Goal: Task Accomplishment & Management: Use online tool/utility

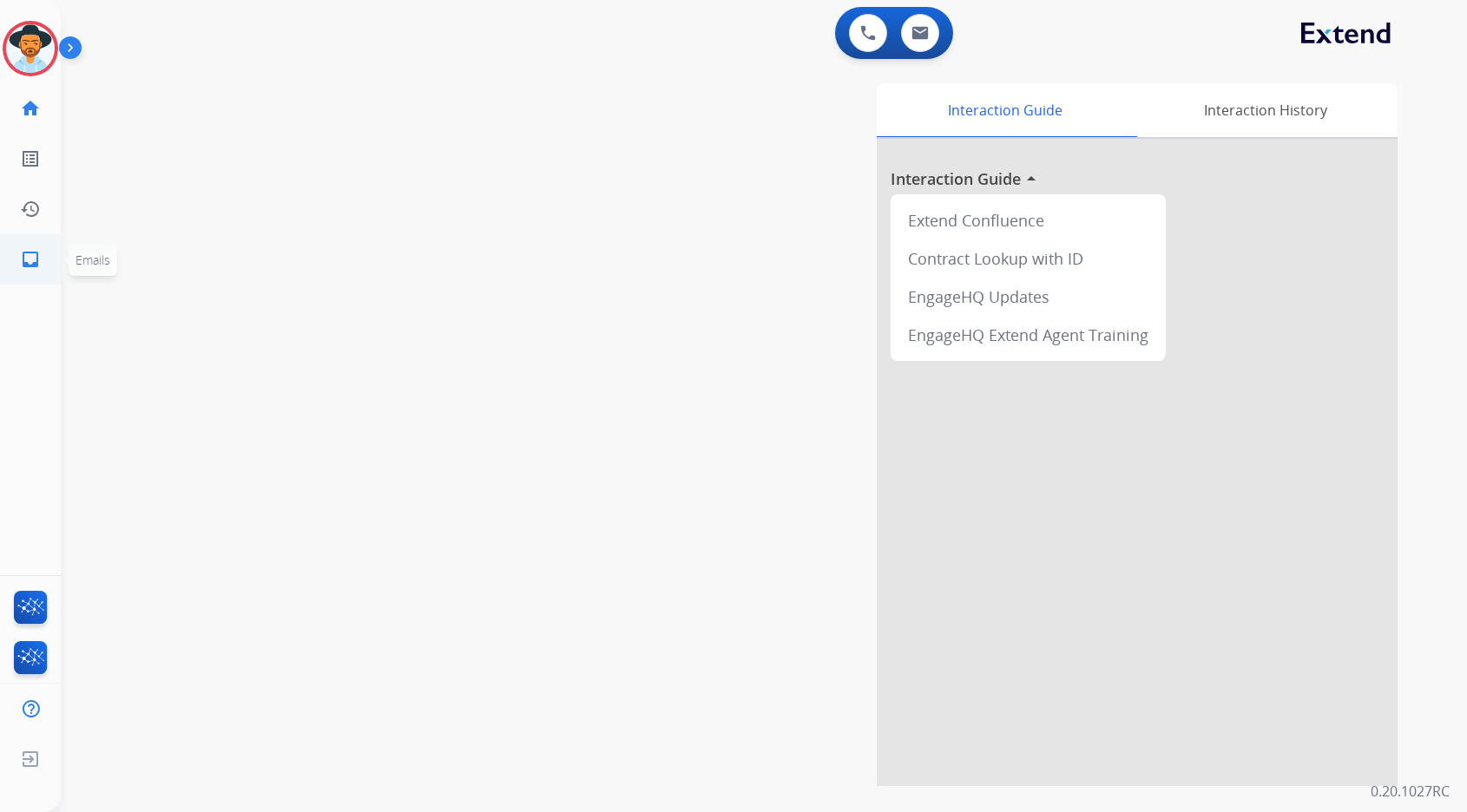
click at [33, 259] on mat-icon "inbox" at bounding box center [30, 259] width 21 height 21
select select "**********"
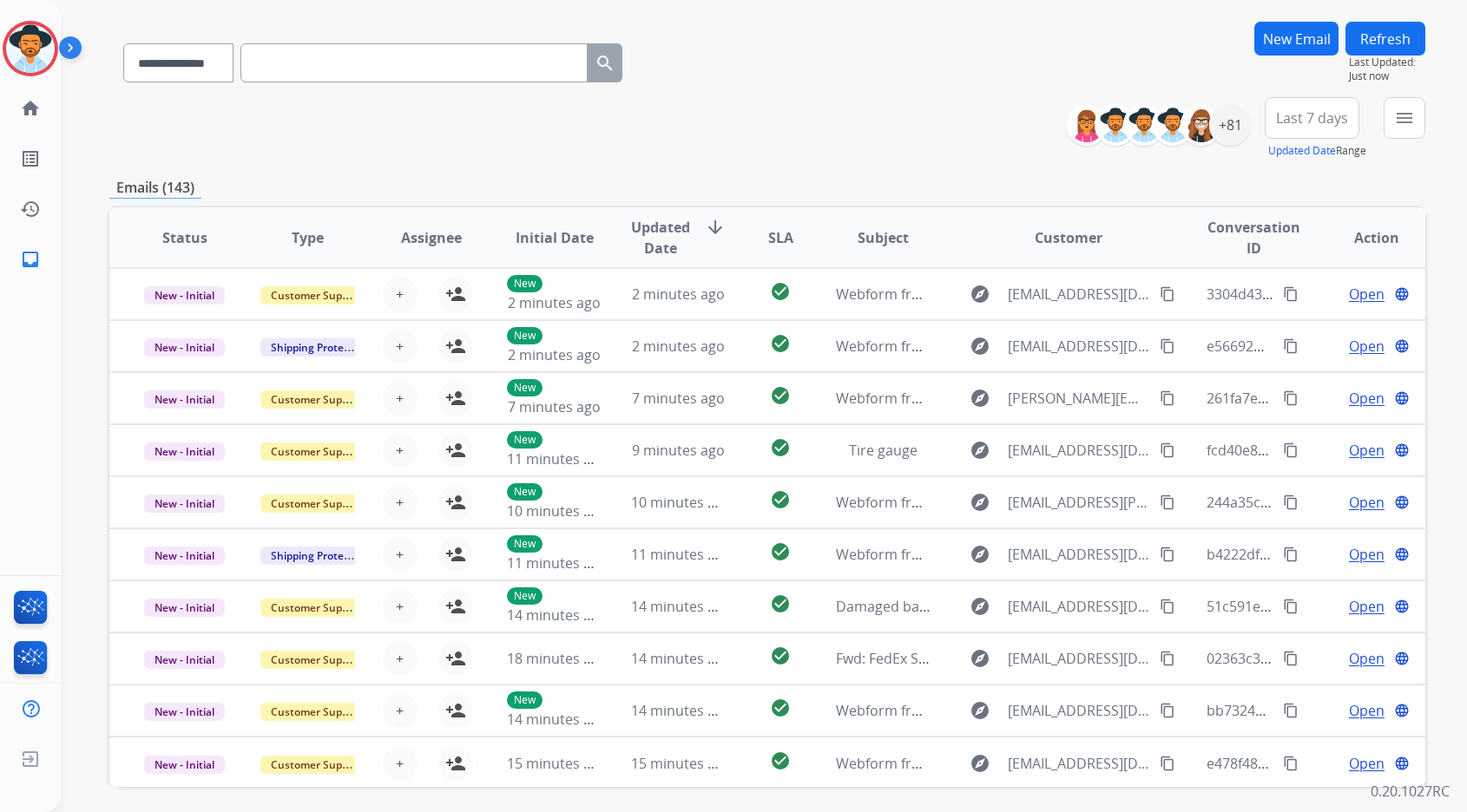
scroll to position [121, 0]
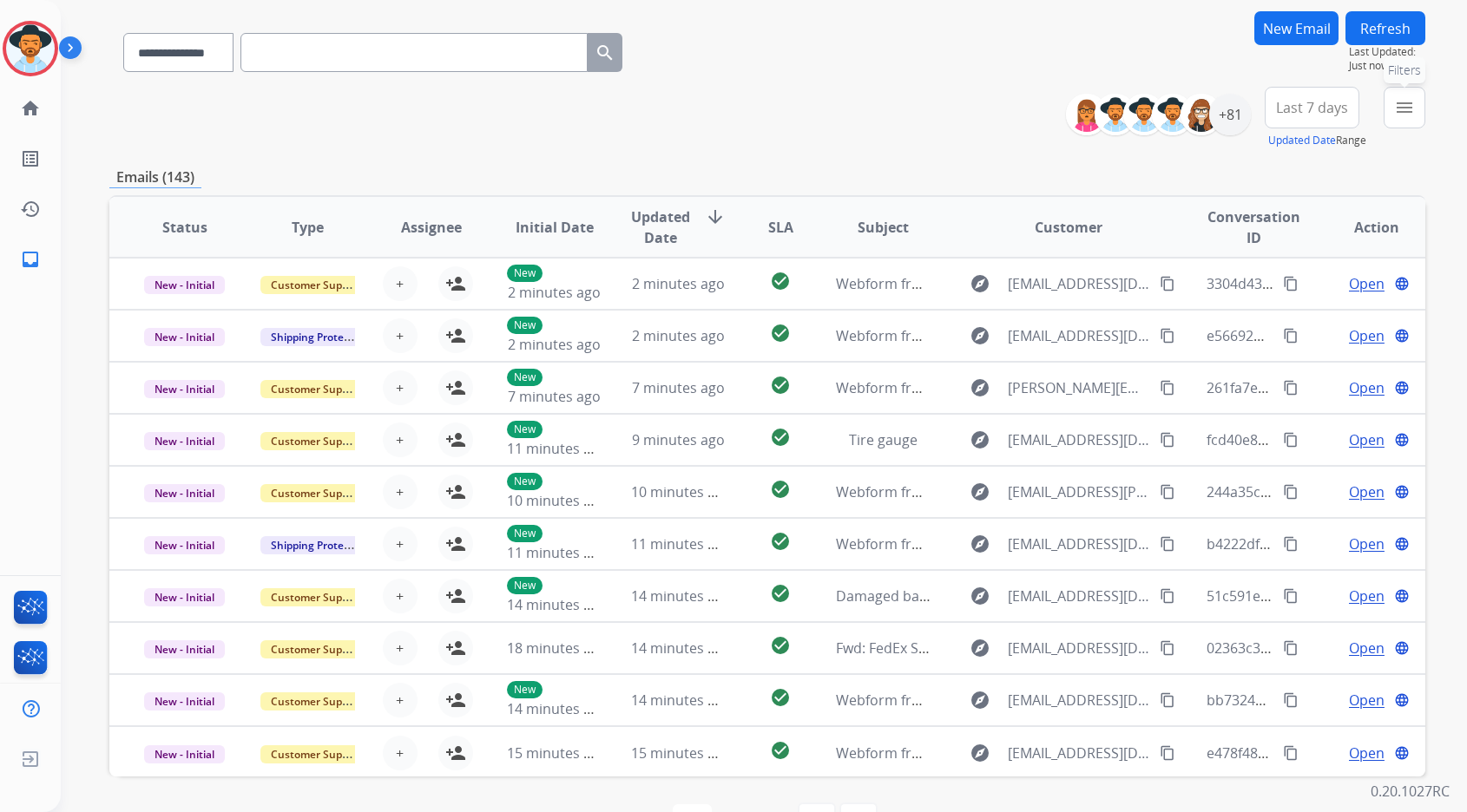
click at [1401, 106] on mat-icon "menu" at bounding box center [1404, 107] width 21 height 21
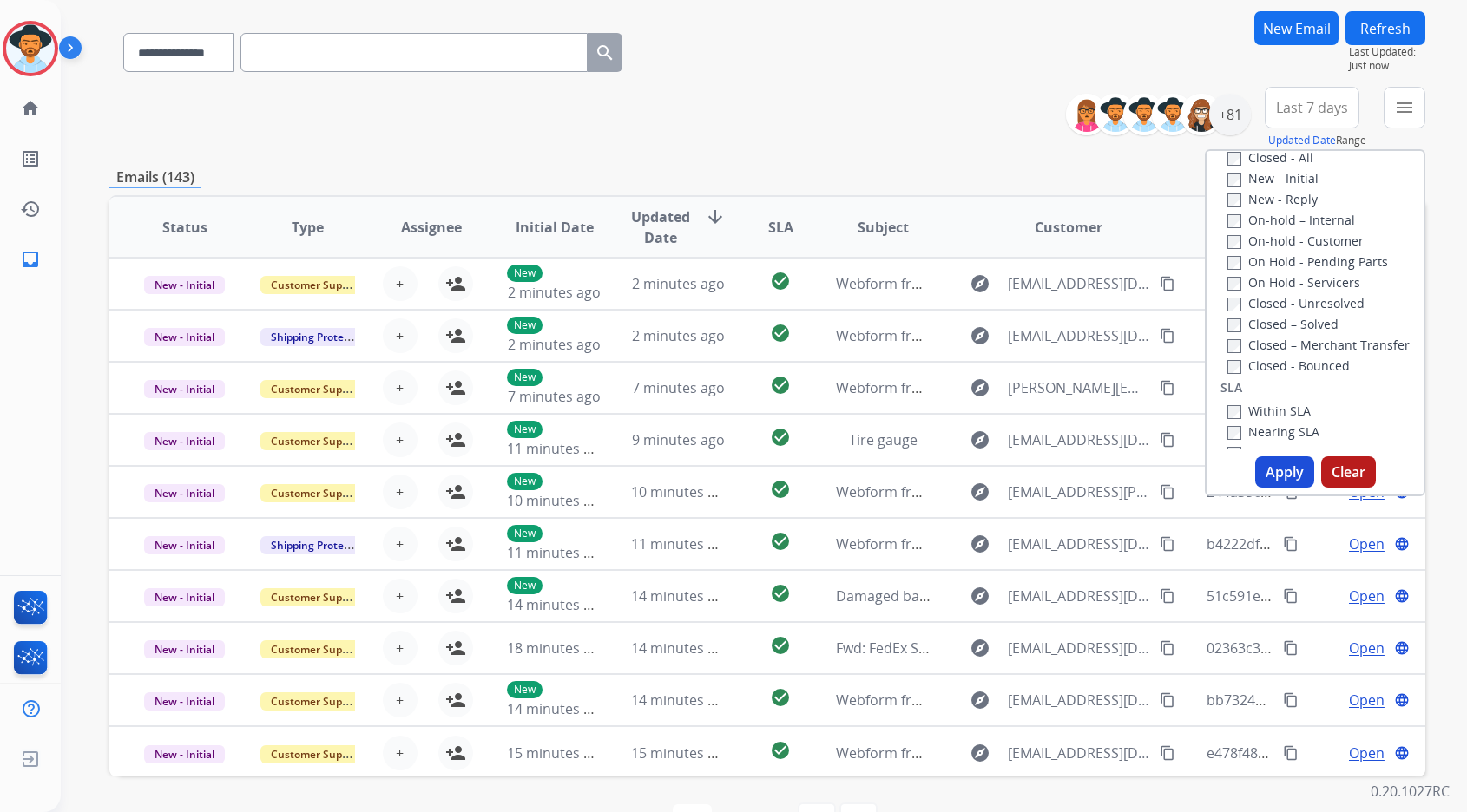
scroll to position [291, 0]
click at [1295, 473] on button "Apply" at bounding box center [1284, 472] width 59 height 31
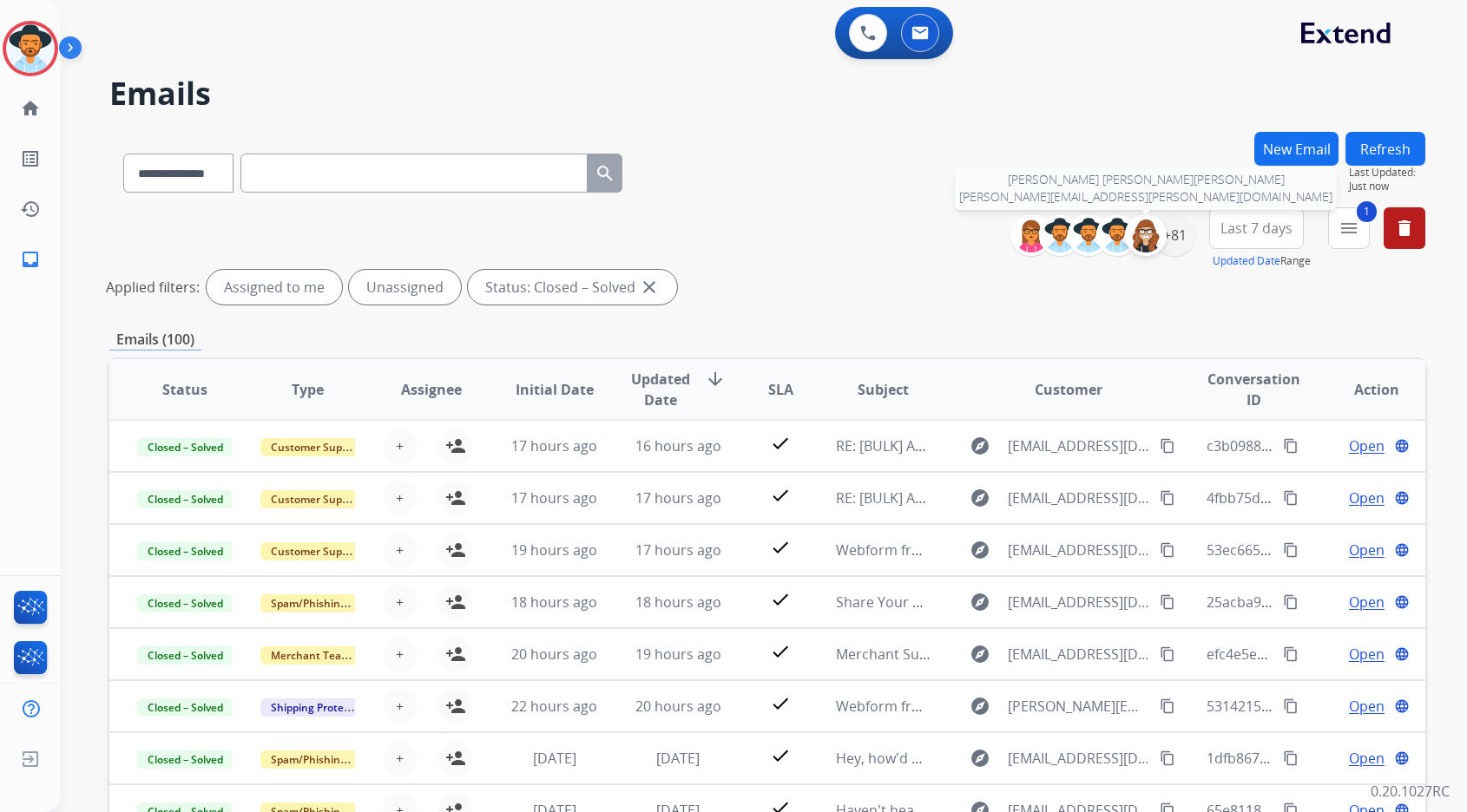
click at [1163, 232] on div at bounding box center [1145, 235] width 41 height 41
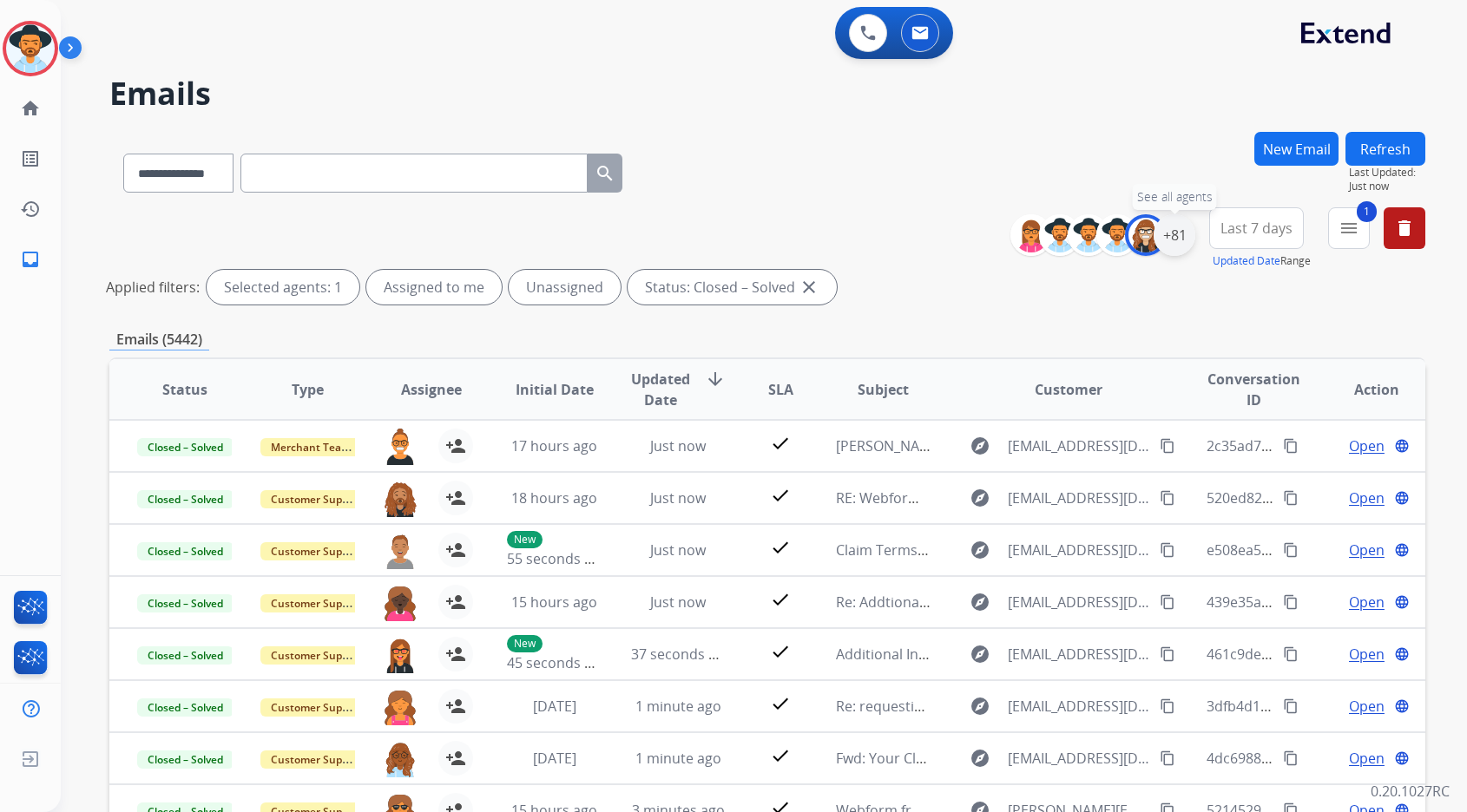
click at [1177, 239] on div "+81" at bounding box center [1174, 235] width 41 height 41
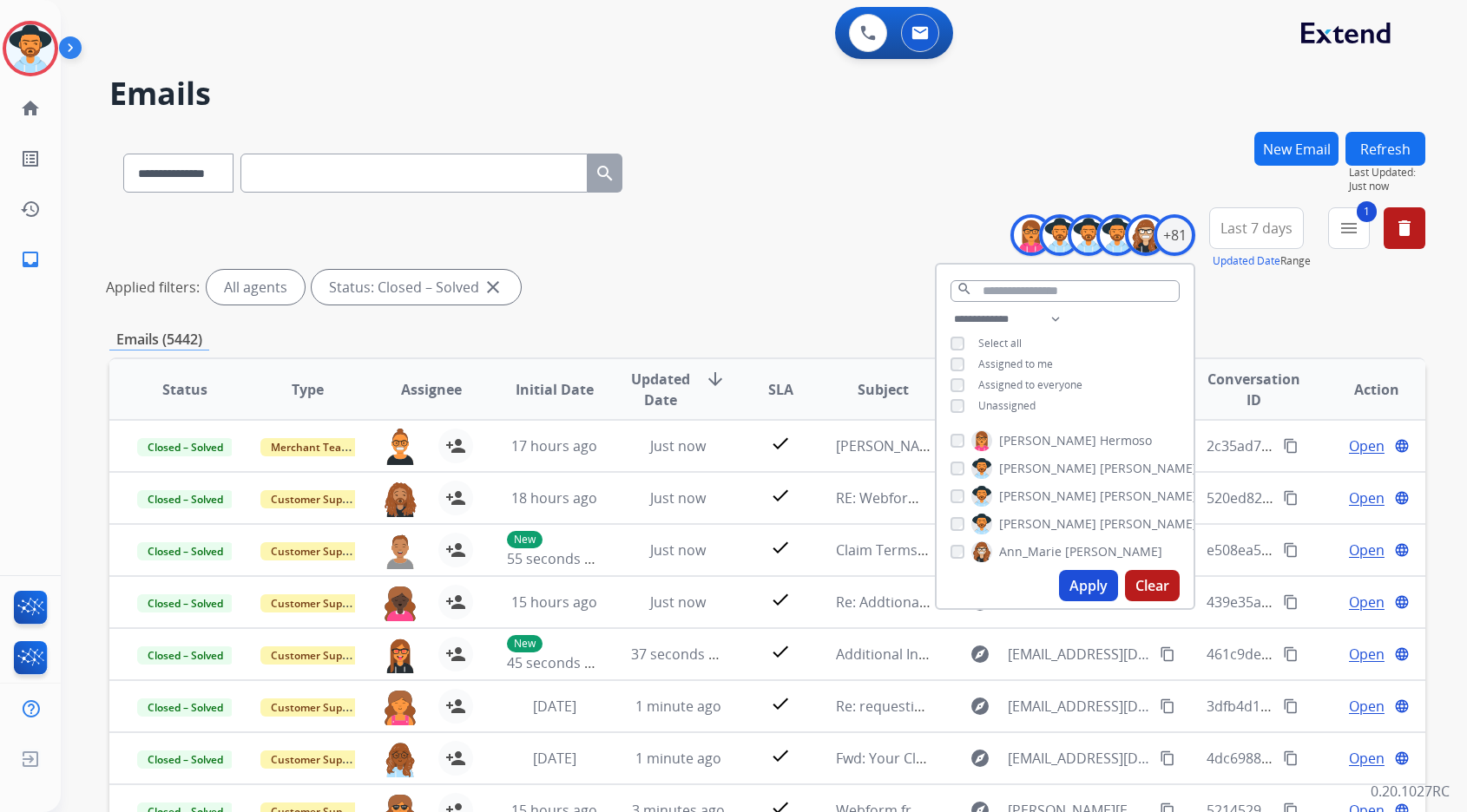
click at [1084, 585] on button "Apply" at bounding box center [1088, 585] width 59 height 31
click at [740, 277] on div "Applied filters: All agents Status: Closed – Solved close" at bounding box center [763, 288] width 1316 height 35
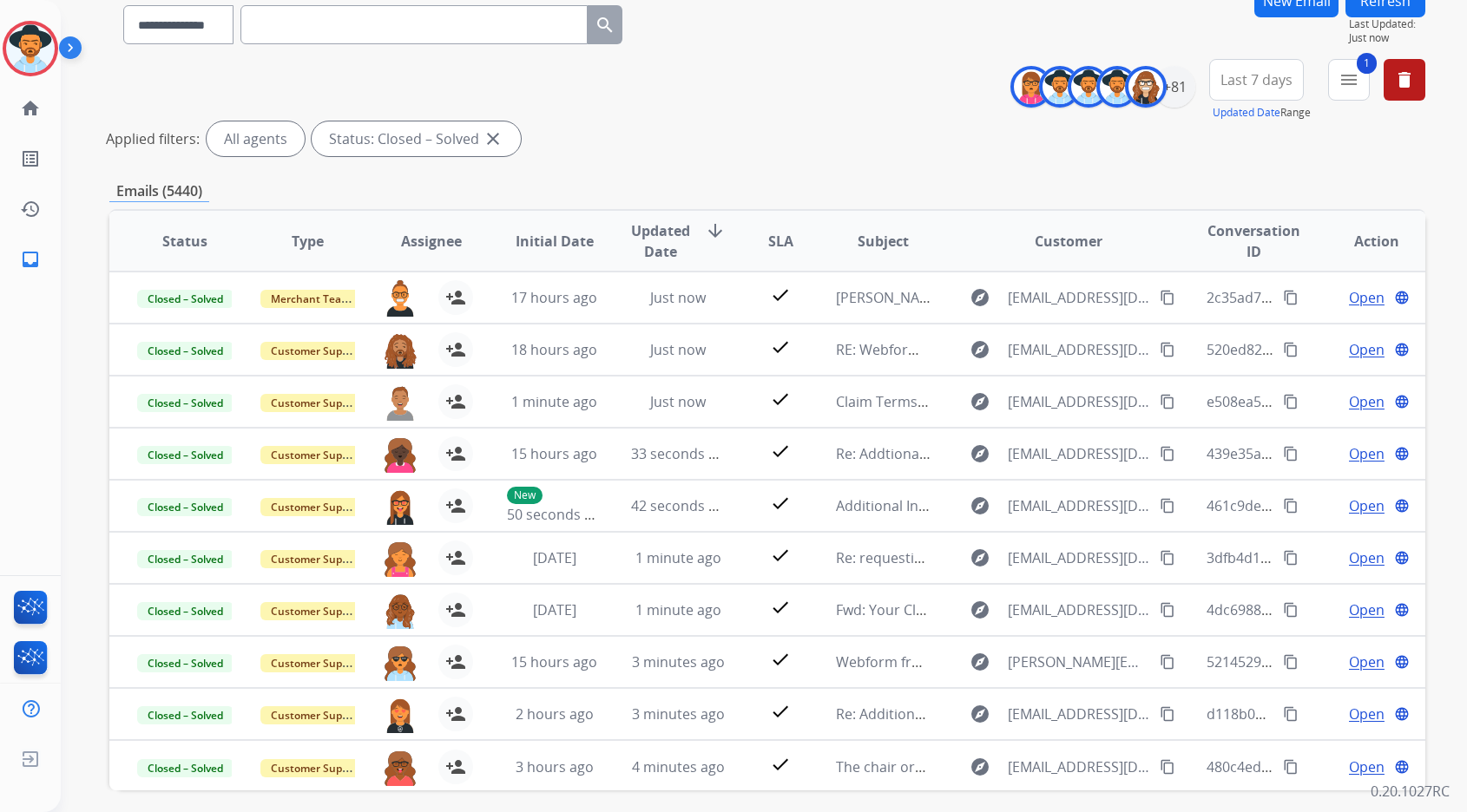
scroll to position [19, 0]
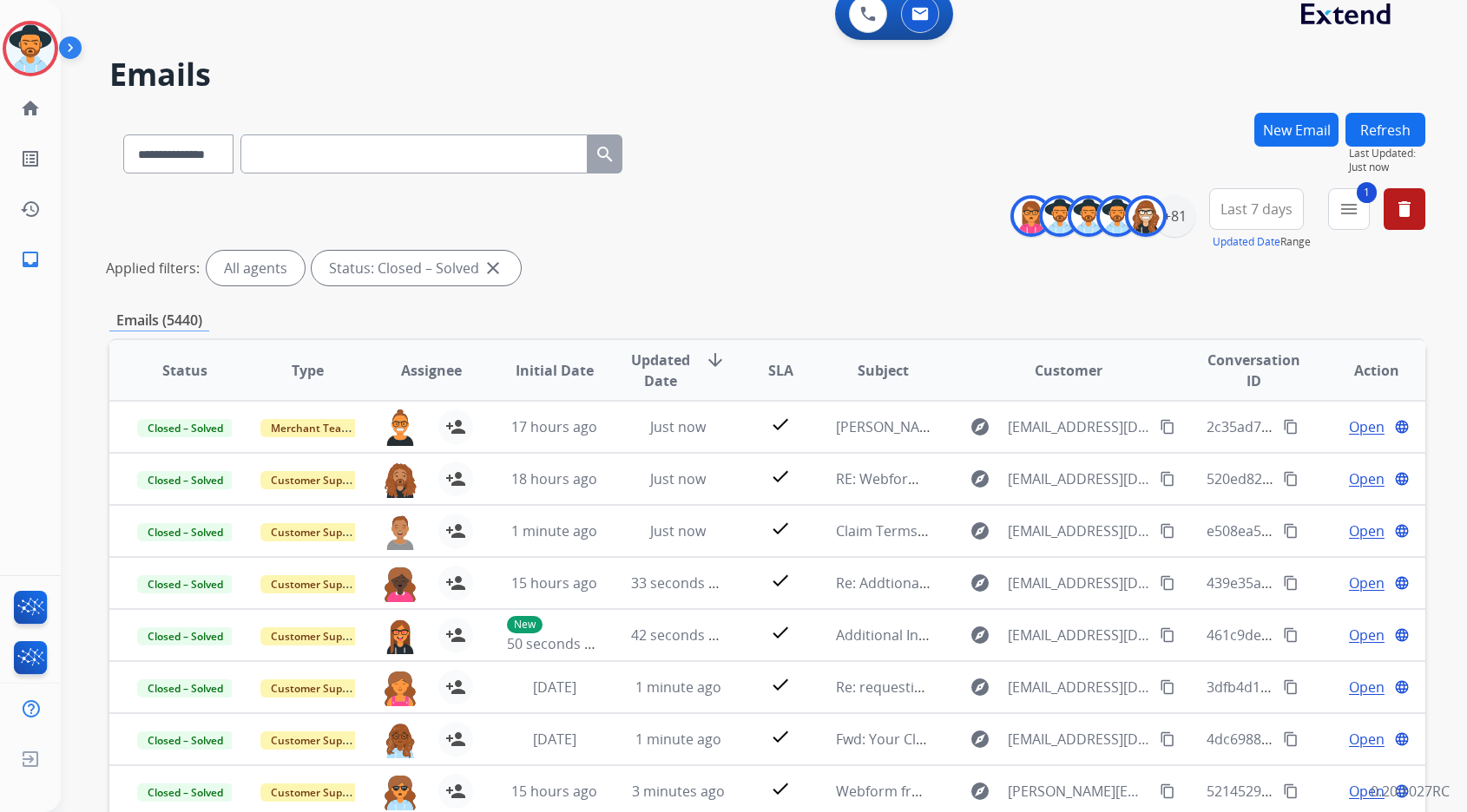
click at [1257, 209] on span "Last 7 days" at bounding box center [1257, 209] width 72 height 7
click at [1243, 299] on div "Recent" at bounding box center [1251, 301] width 96 height 26
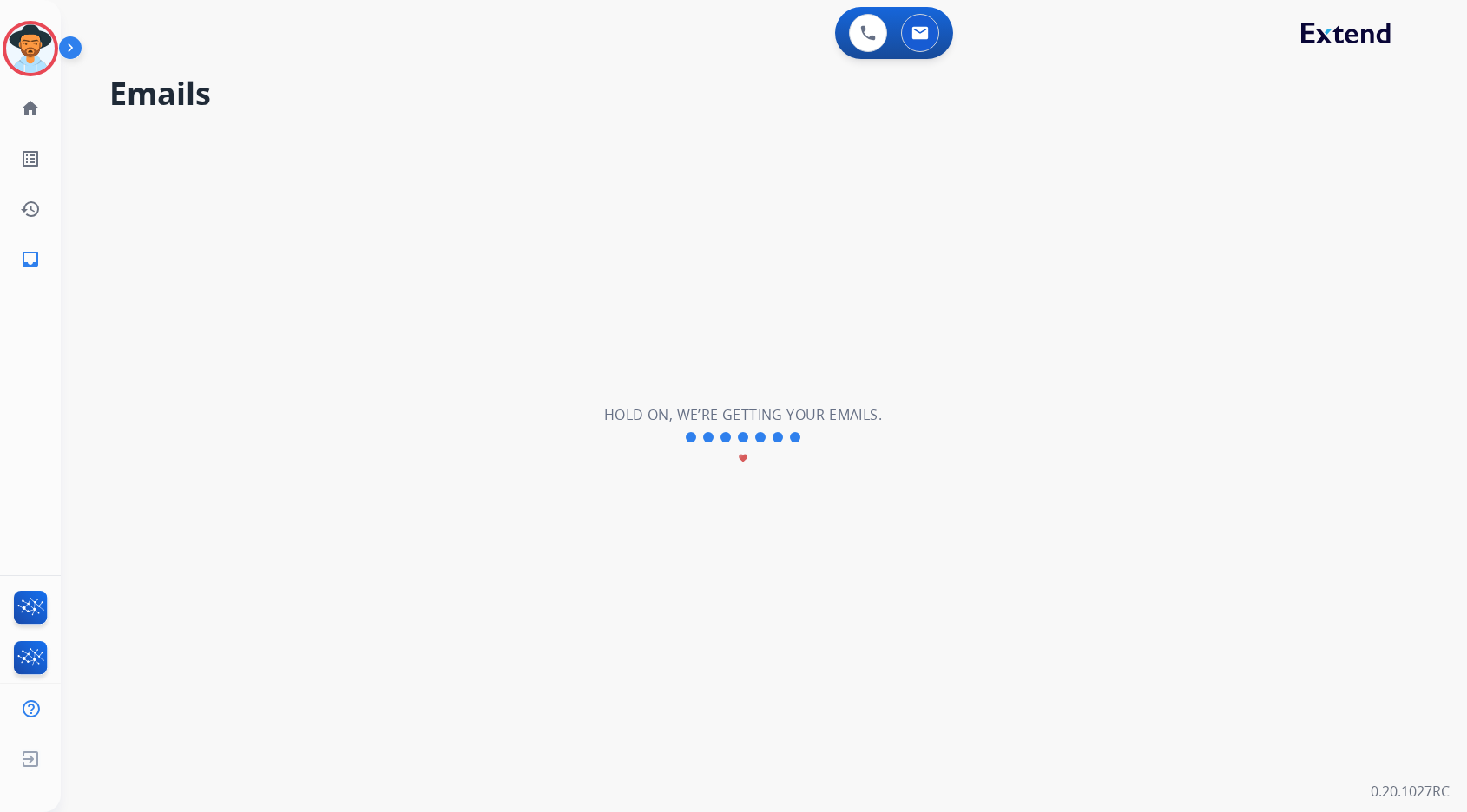
scroll to position [0, 0]
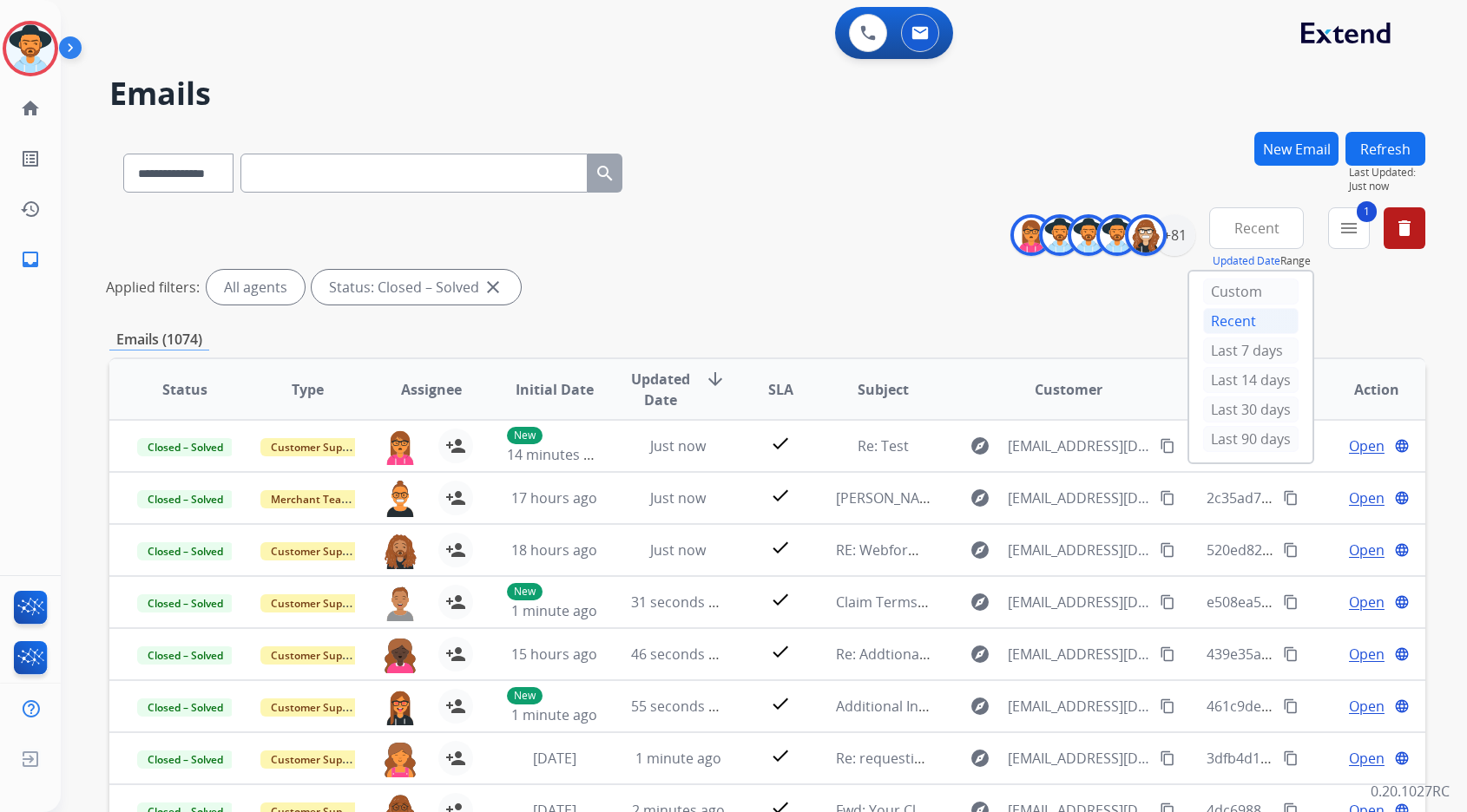
click at [681, 272] on div "Applied filters: All agents Status: Closed – Solved close" at bounding box center [763, 288] width 1316 height 35
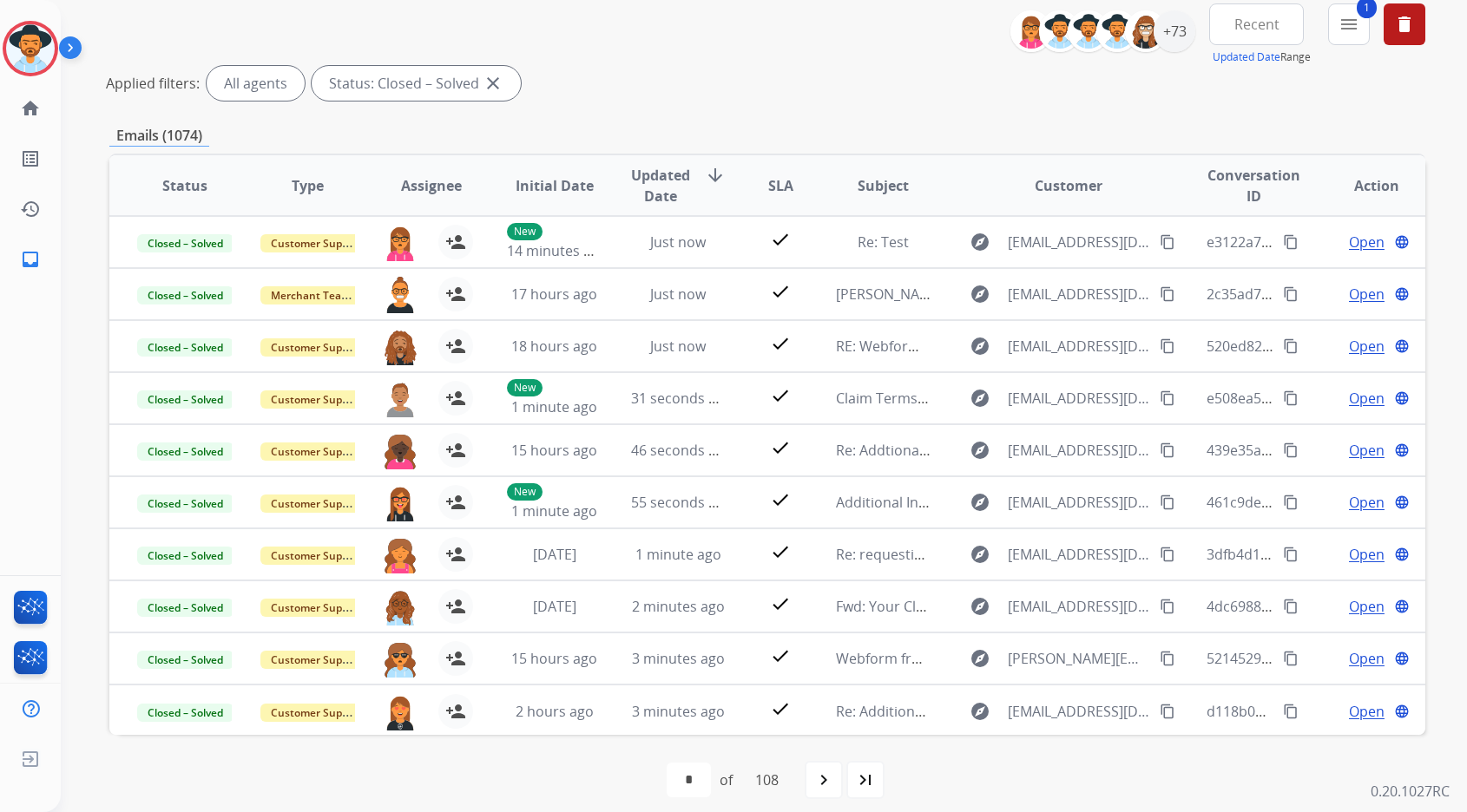
scroll to position [217, 0]
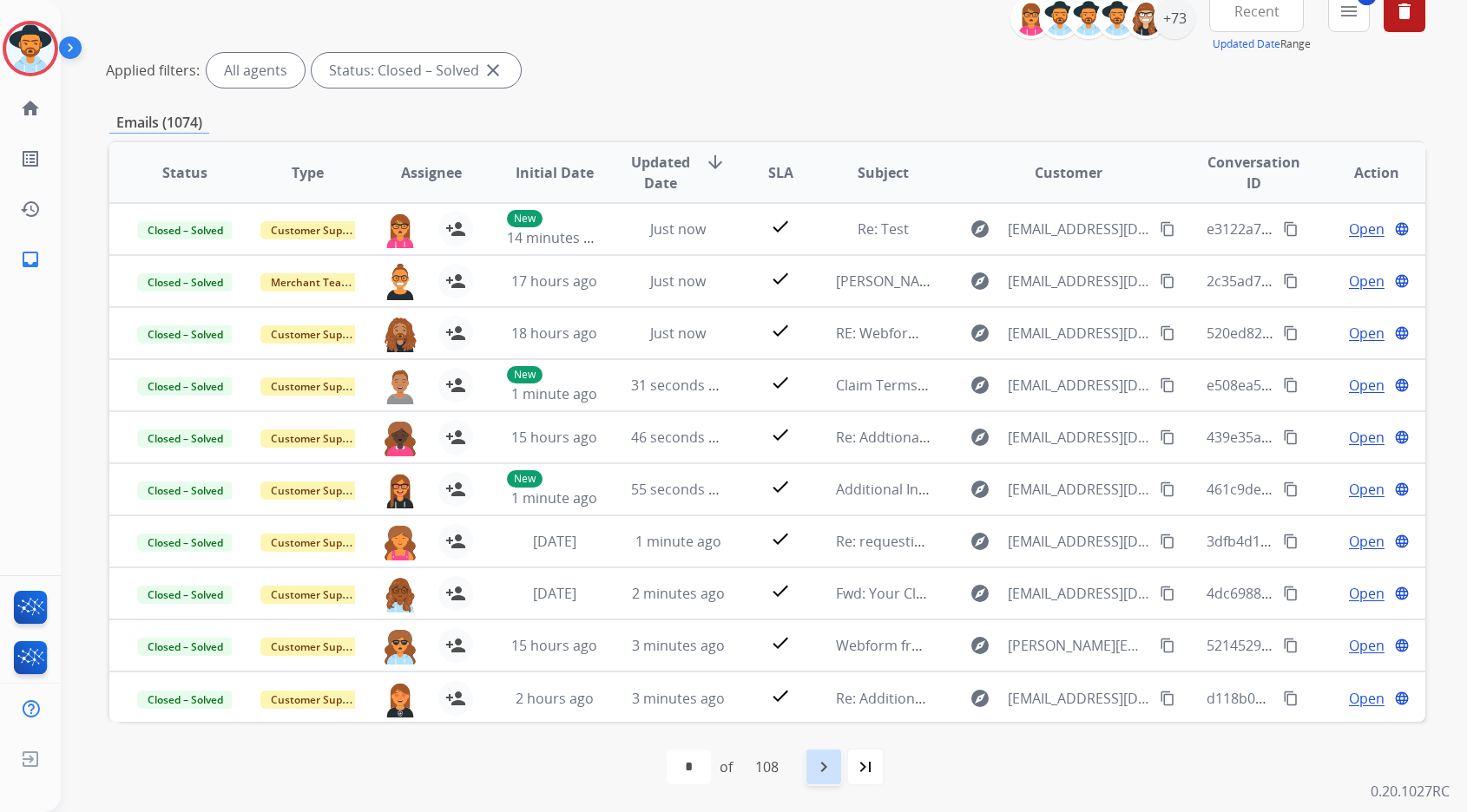
click at [834, 770] on mat-icon "navigate_next" at bounding box center [823, 767] width 21 height 21
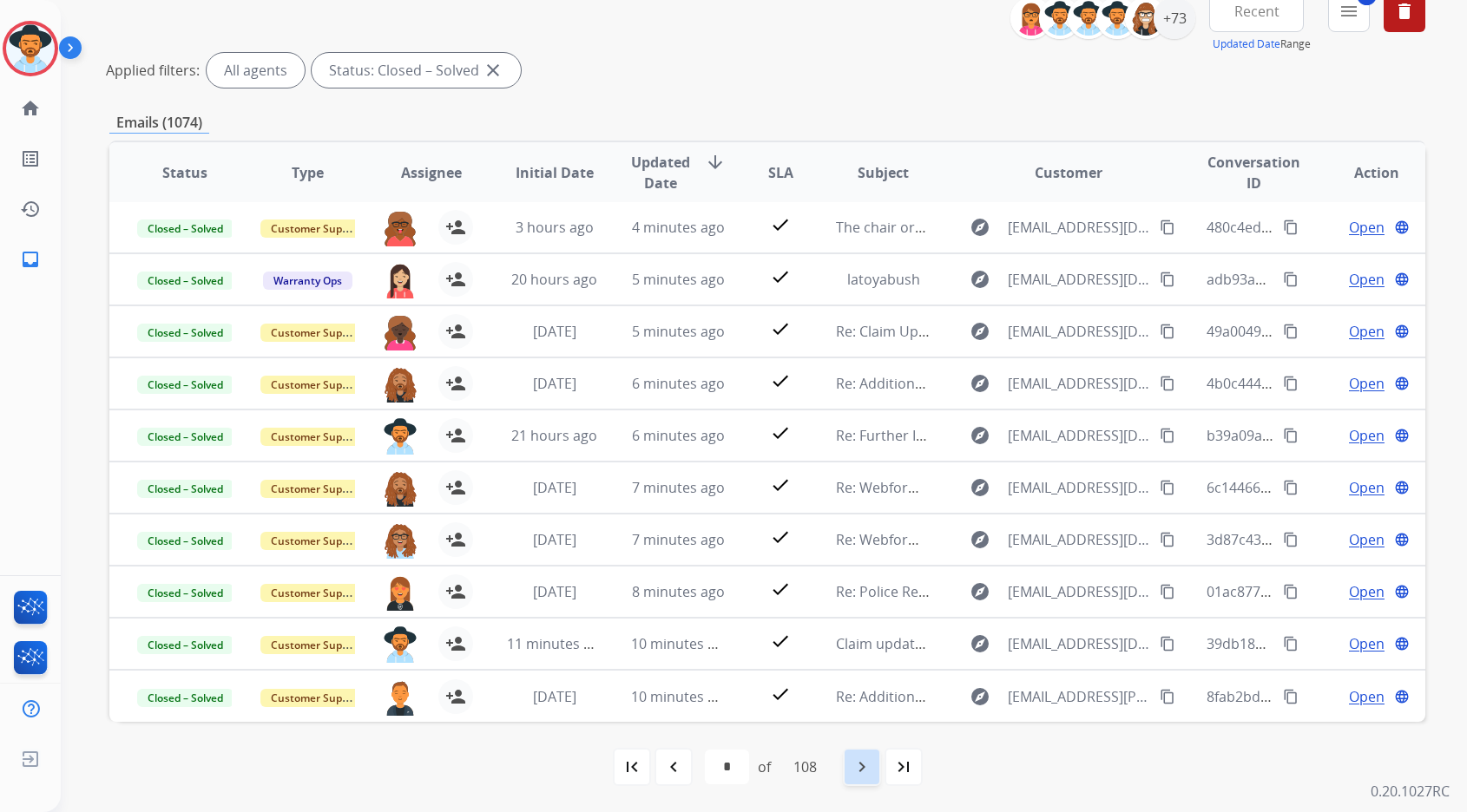
click at [863, 783] on div "navigate_next" at bounding box center [861, 766] width 38 height 38
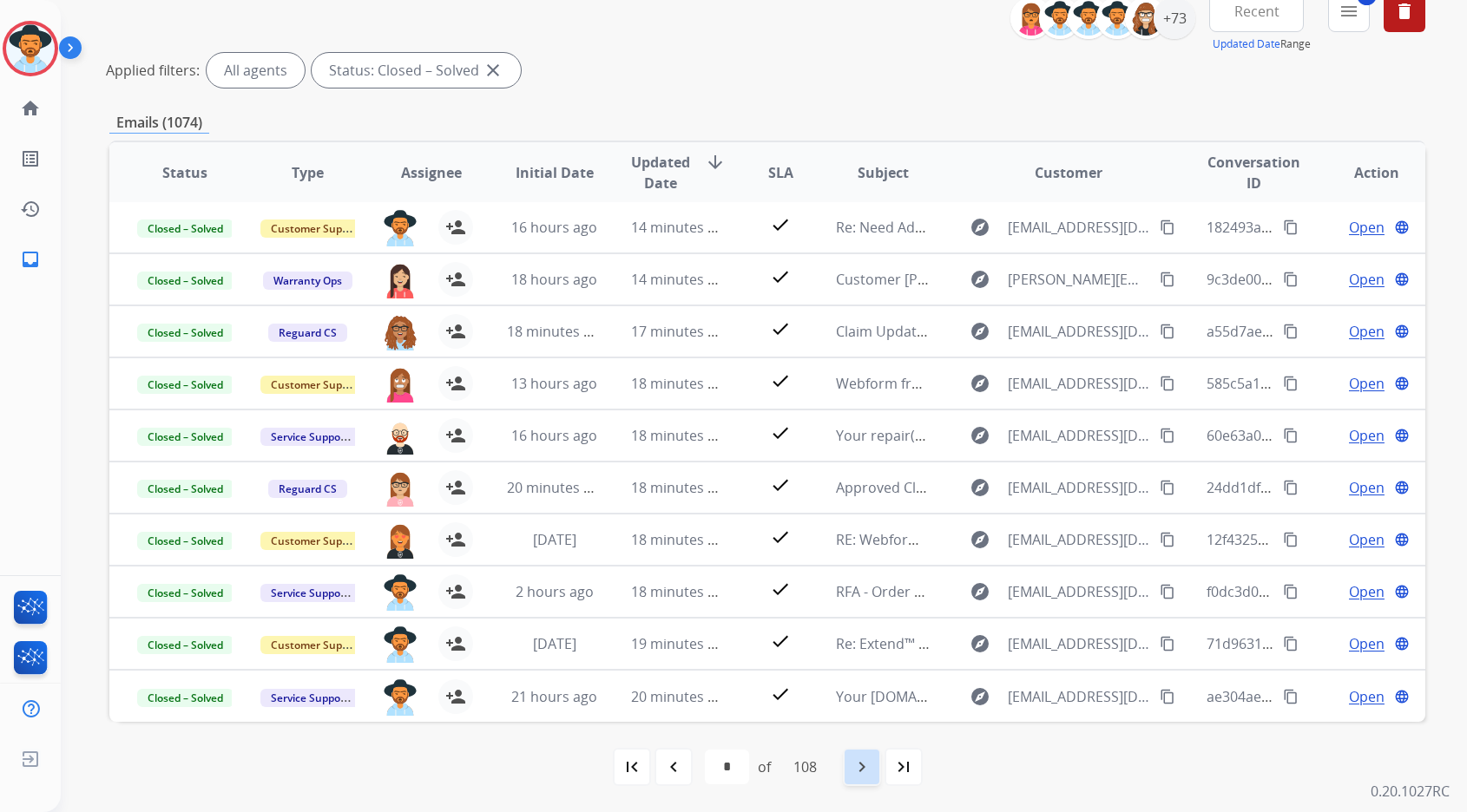
click at [863, 777] on div "navigate_next" at bounding box center [861, 766] width 38 height 38
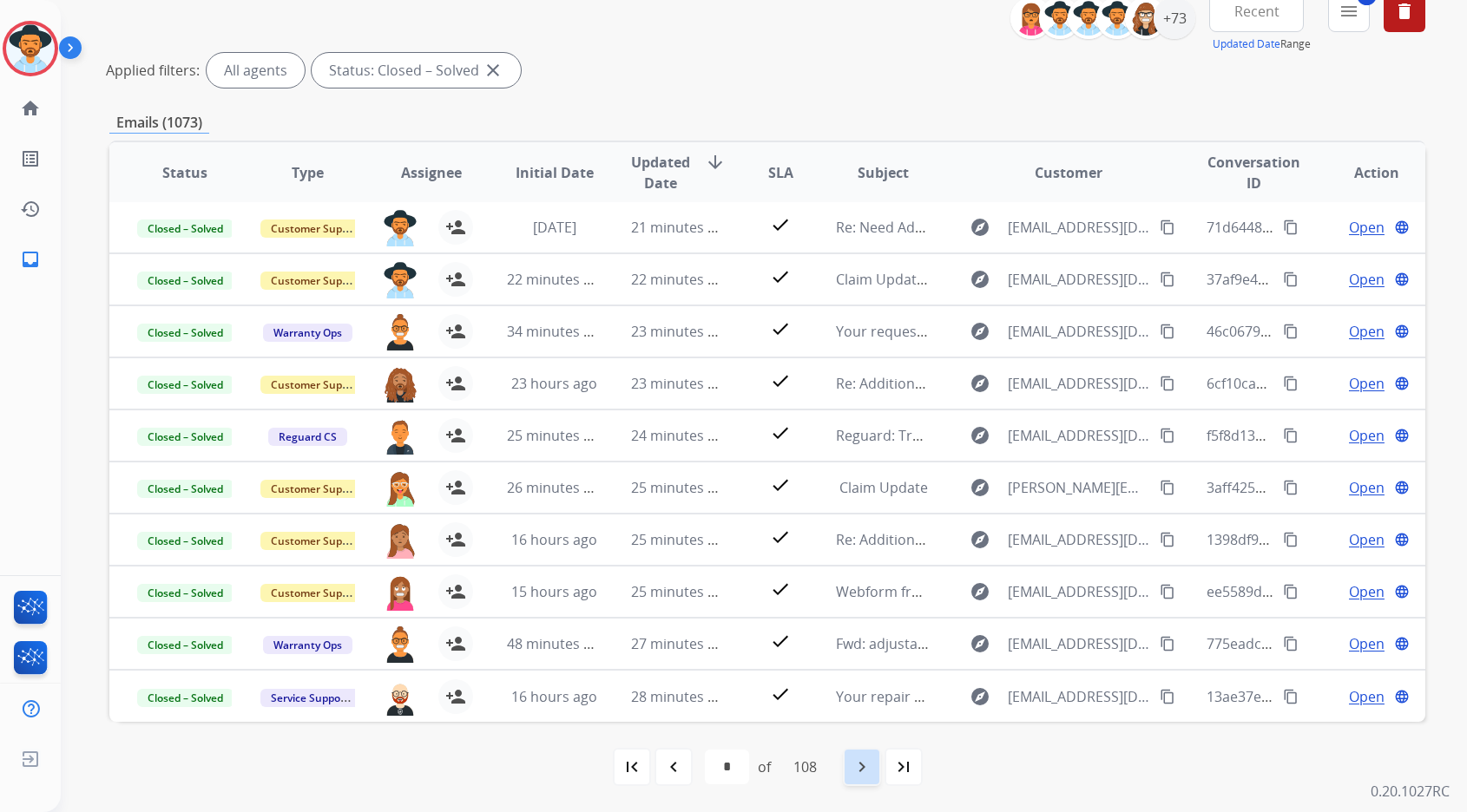
click at [860, 777] on div "navigate_next" at bounding box center [861, 766] width 38 height 38
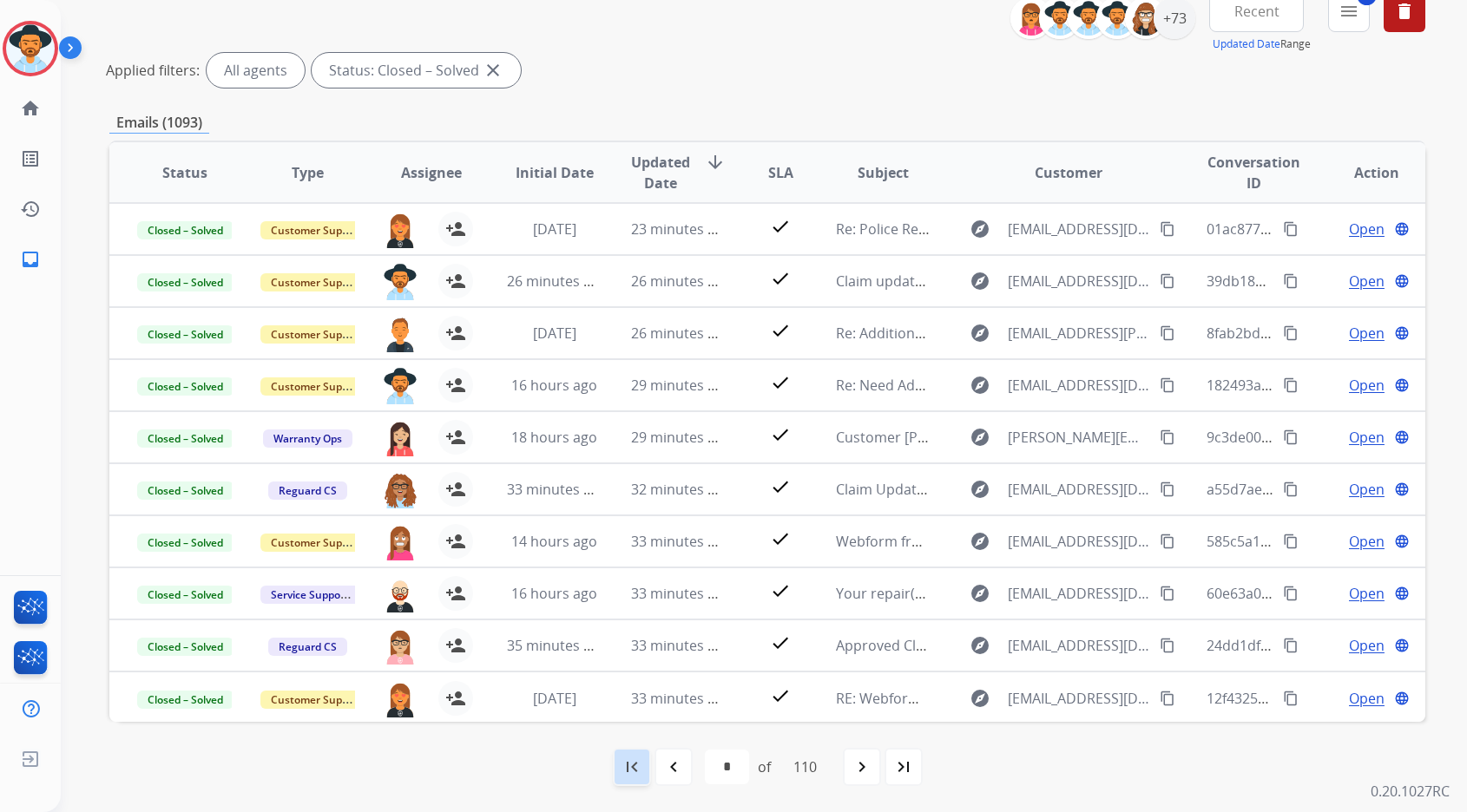
click at [621, 775] on mat-icon "first_page" at bounding box center [632, 767] width 21 height 21
select select "*"
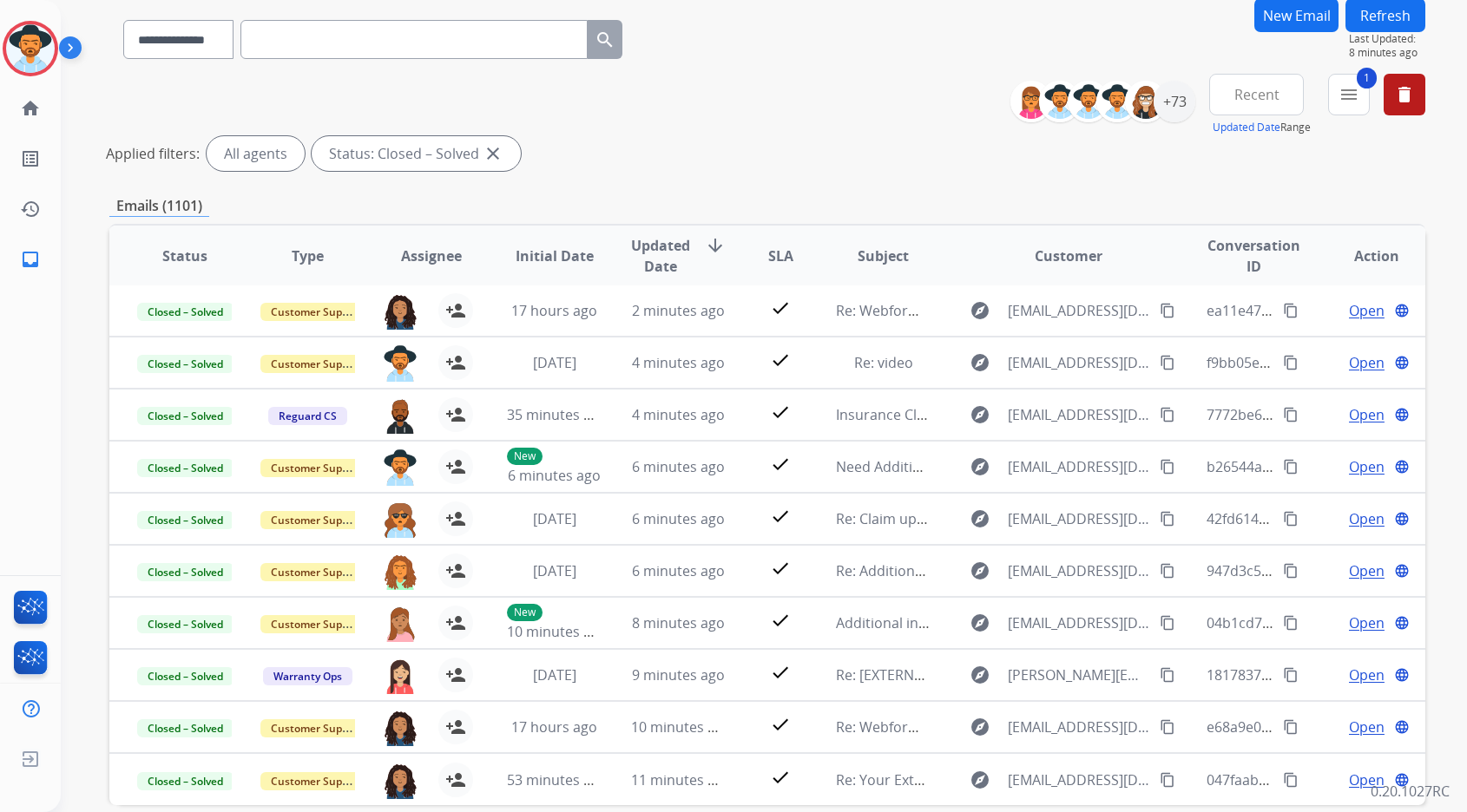
scroll to position [0, 0]
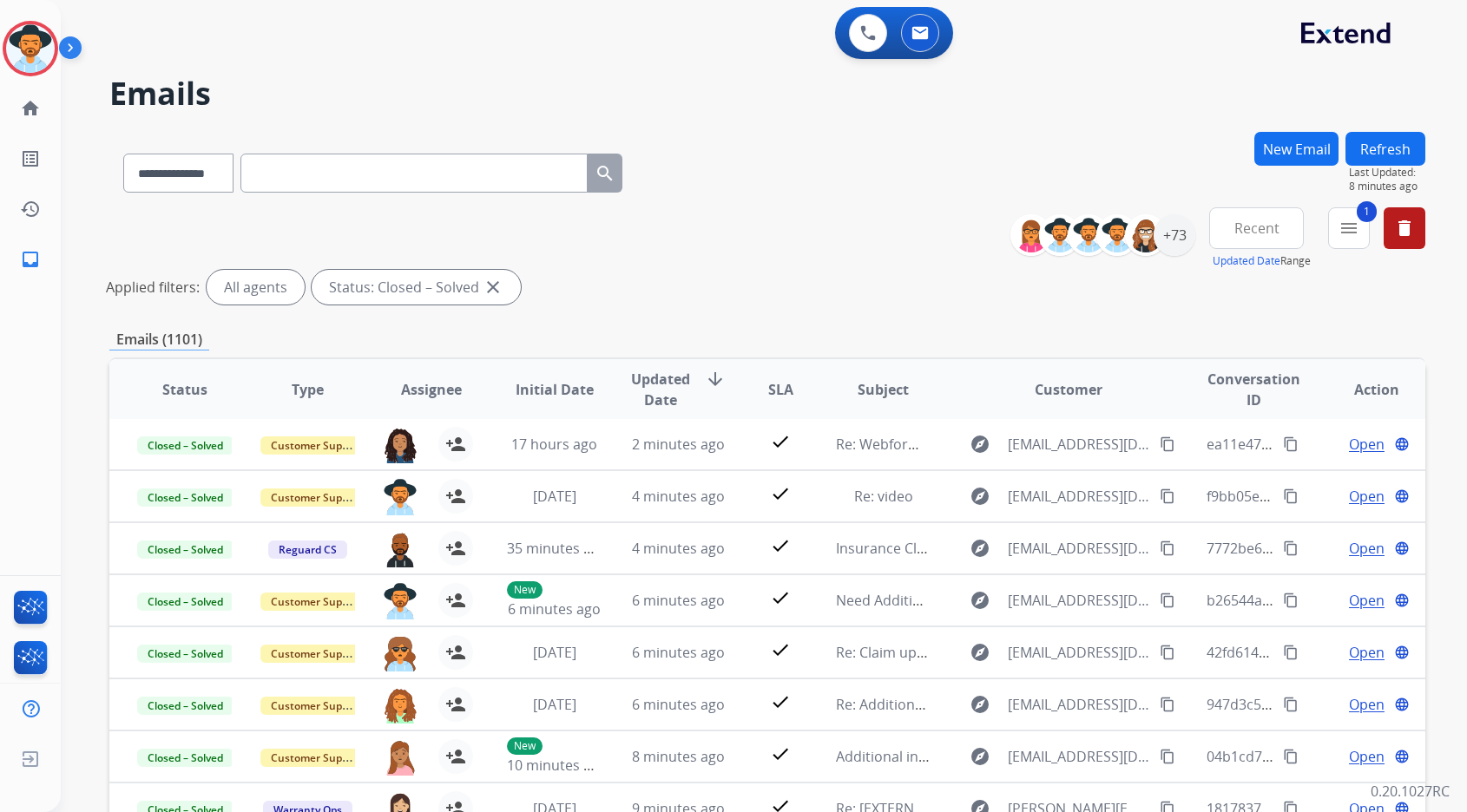
click at [352, 167] on input "text" at bounding box center [414, 173] width 348 height 39
paste input "**********"
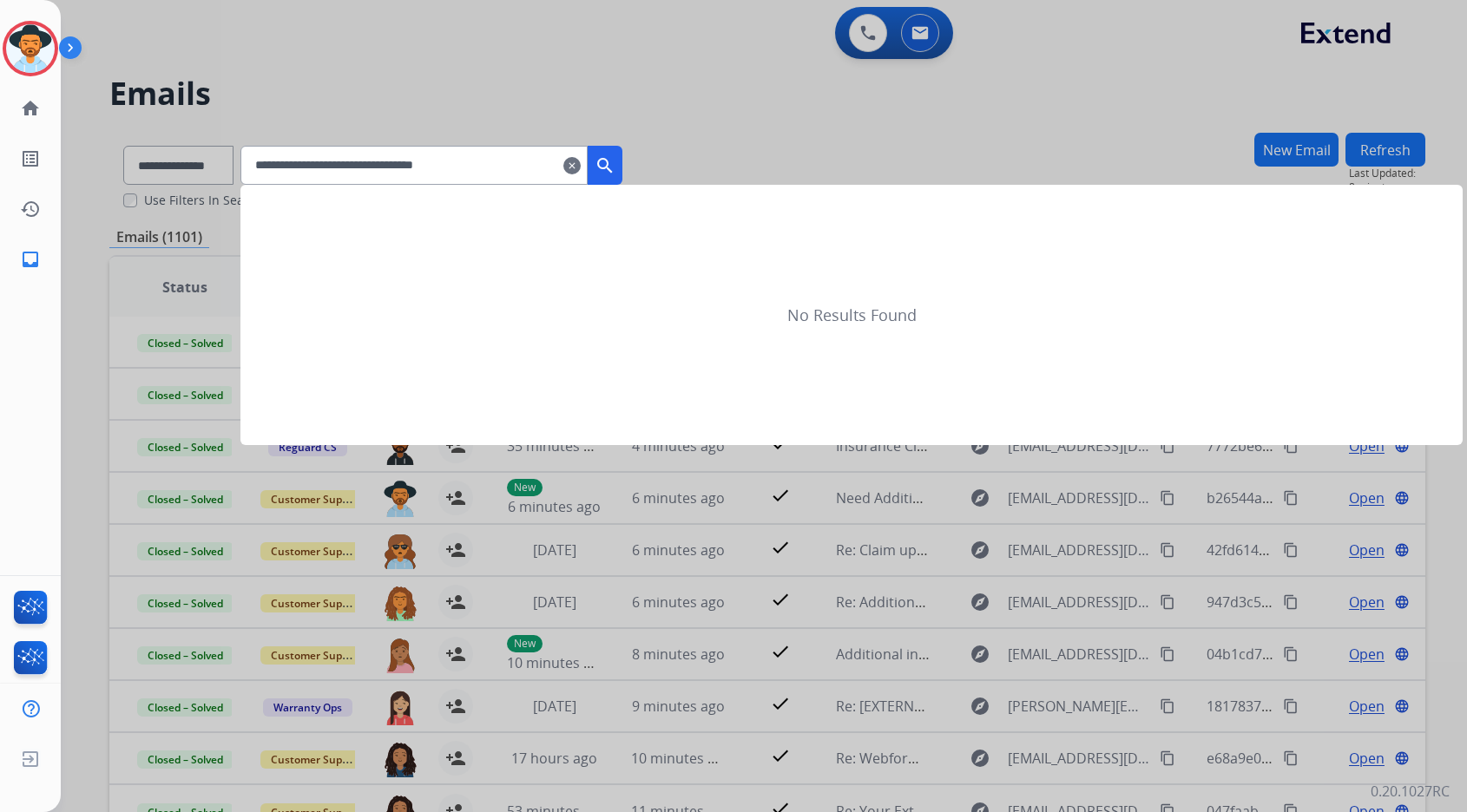
type input "**********"
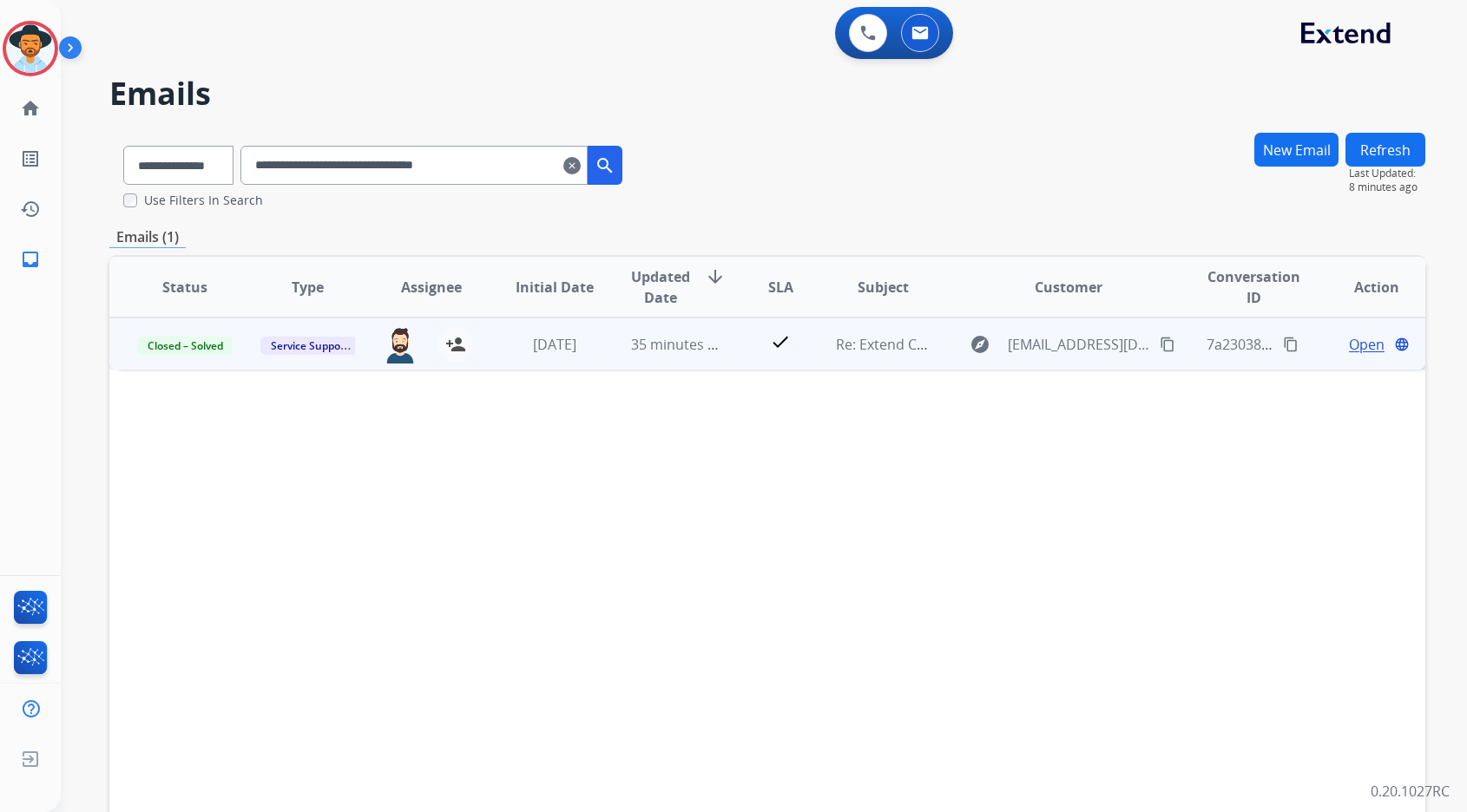
click at [1350, 347] on span "Open" at bounding box center [1366, 344] width 36 height 21
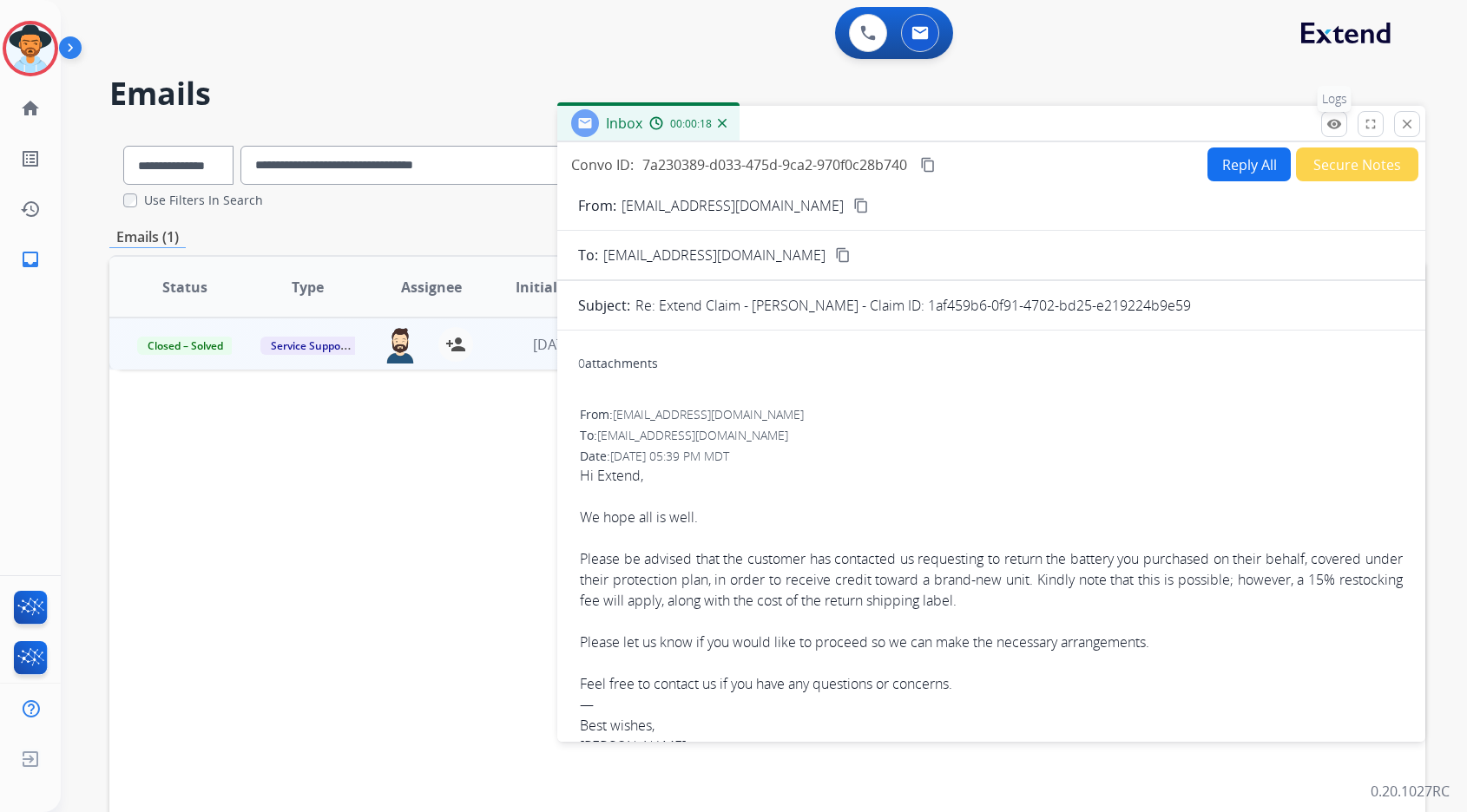
click at [1324, 125] on button "remove_red_eye Logs" at bounding box center [1334, 124] width 26 height 26
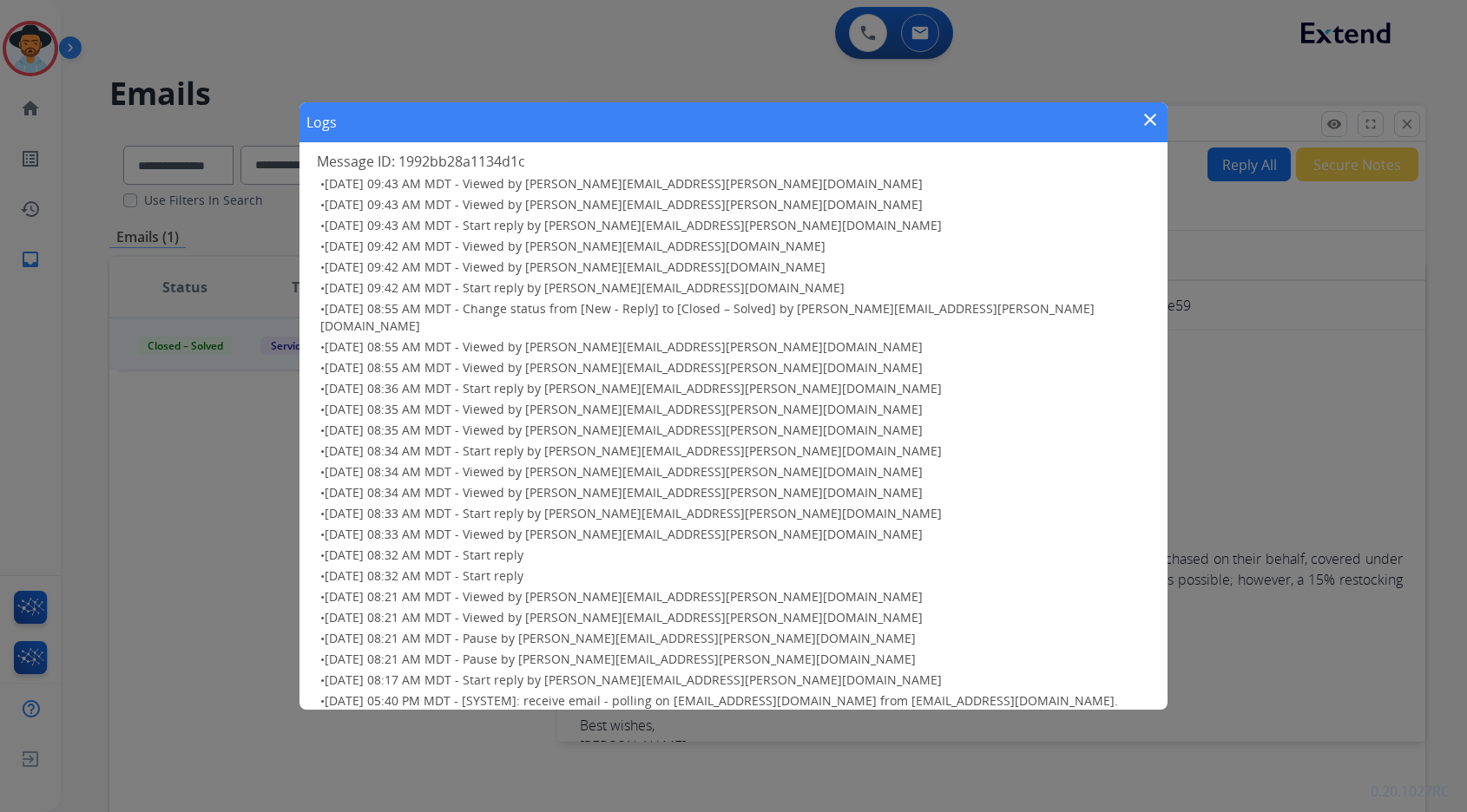
scroll to position [19, 0]
click at [1154, 112] on mat-icon "close" at bounding box center [1150, 120] width 21 height 21
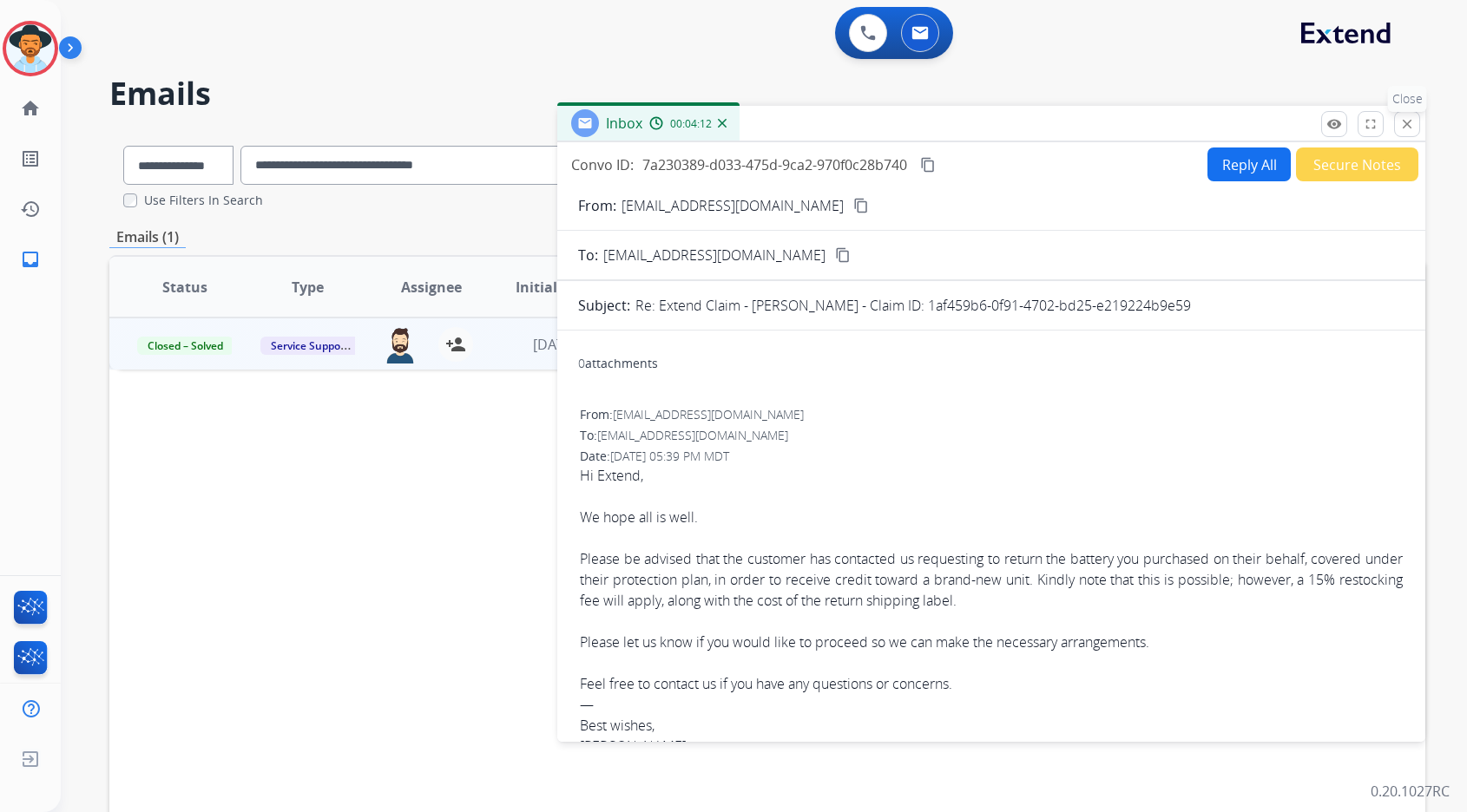
click at [1413, 125] on mat-icon "close" at bounding box center [1406, 124] width 16 height 16
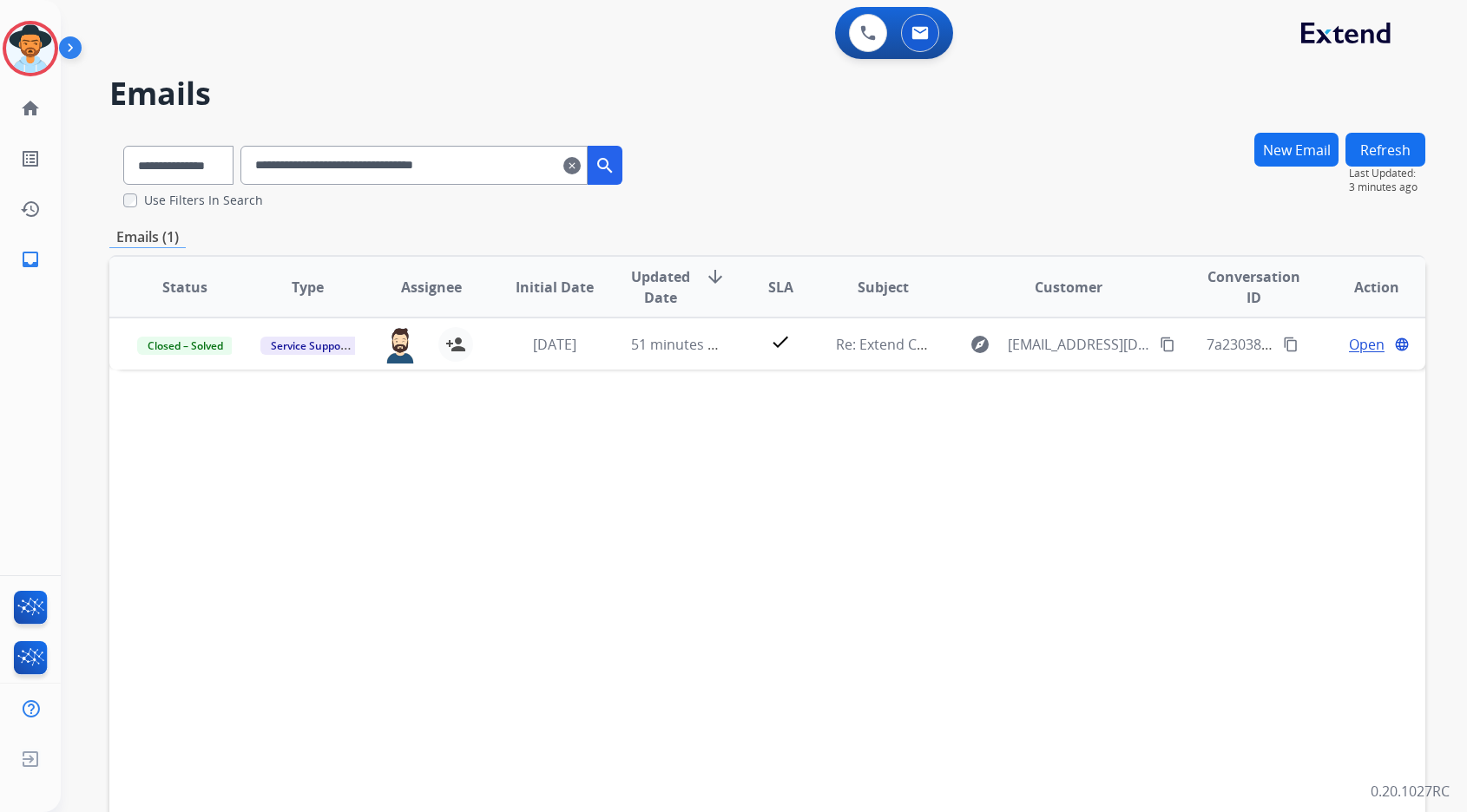
click at [581, 162] on mat-icon "clear" at bounding box center [572, 166] width 18 height 21
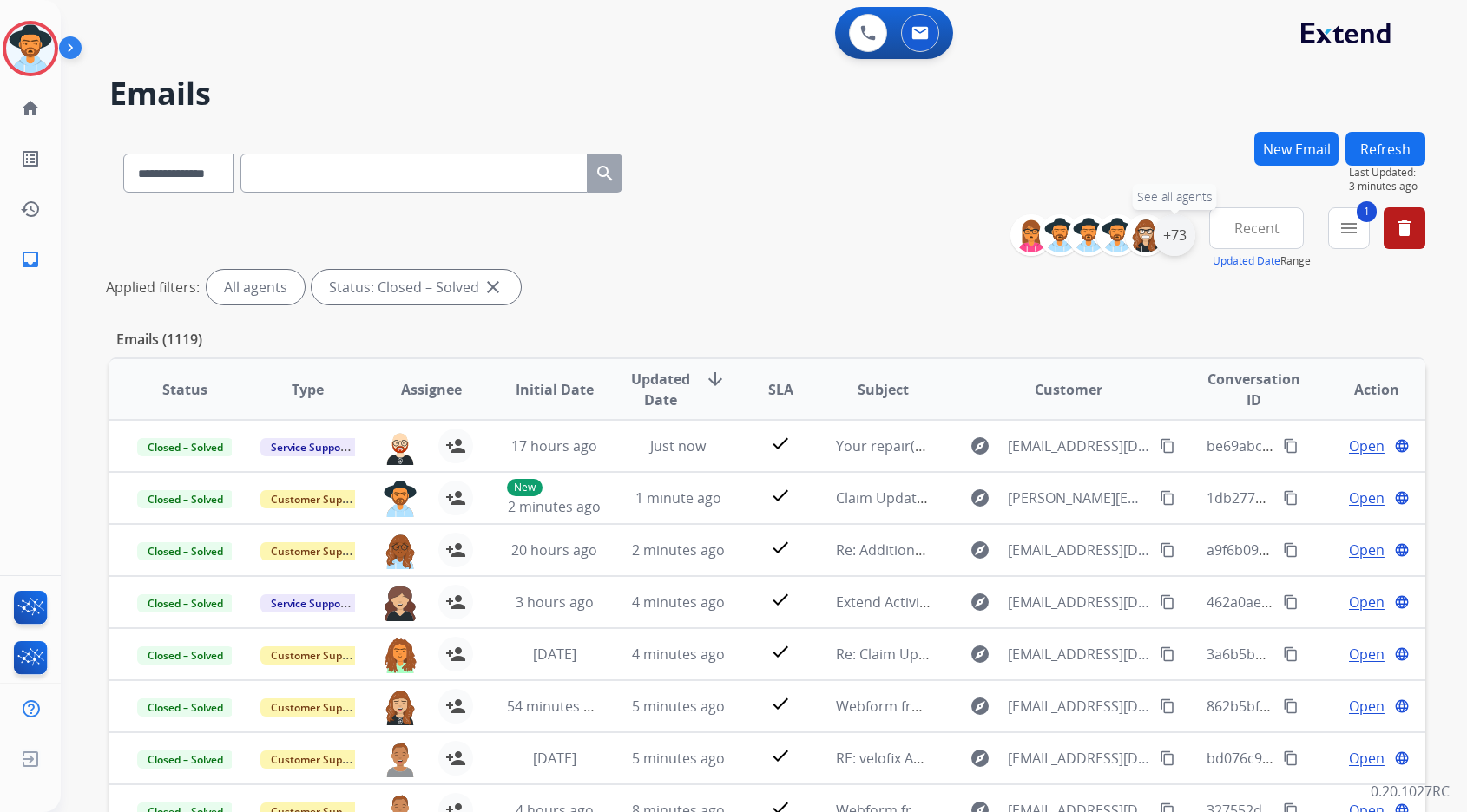
click at [1180, 241] on div "+73" at bounding box center [1174, 235] width 41 height 41
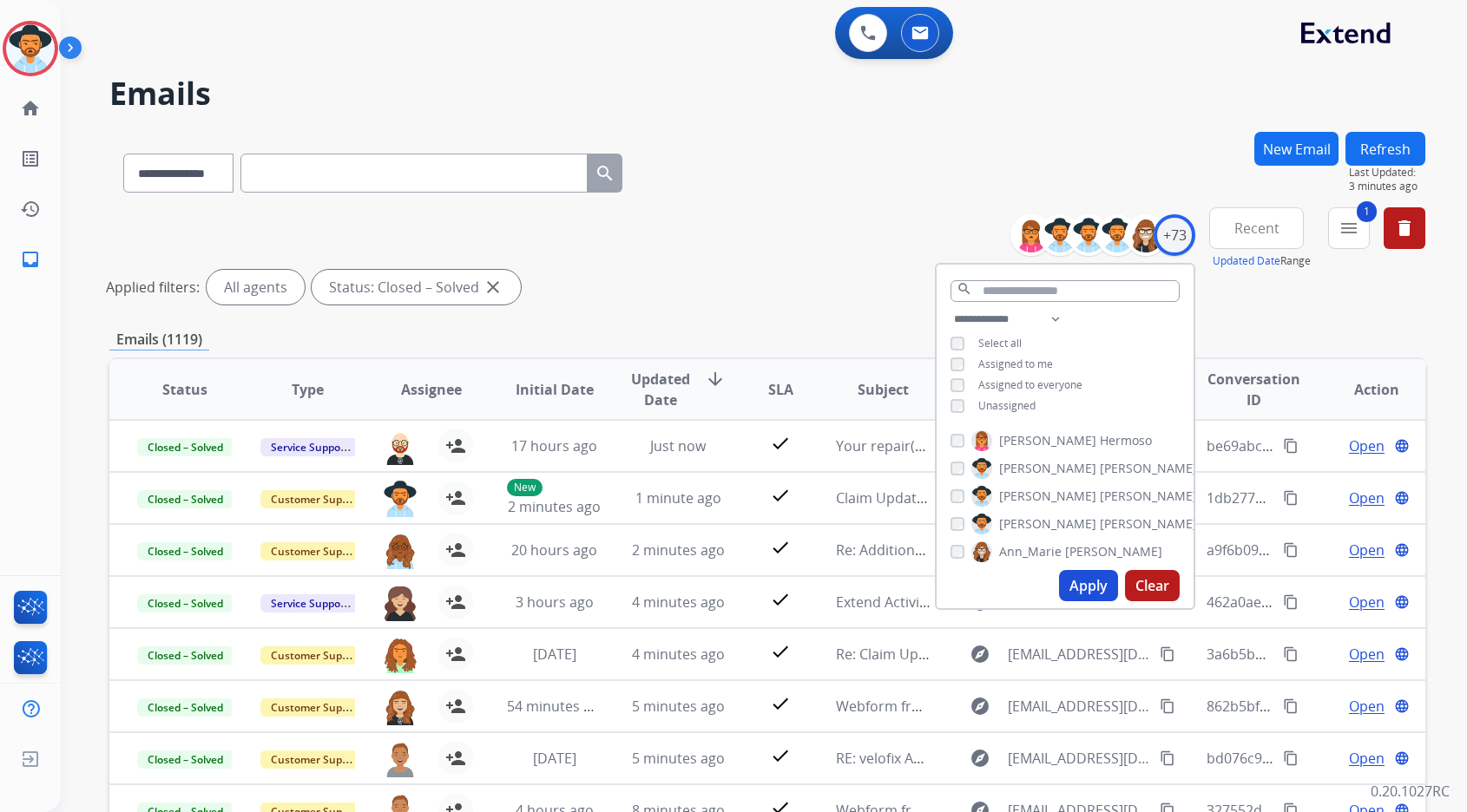
click at [842, 333] on div "Emails (1119)" at bounding box center [767, 340] width 1316 height 22
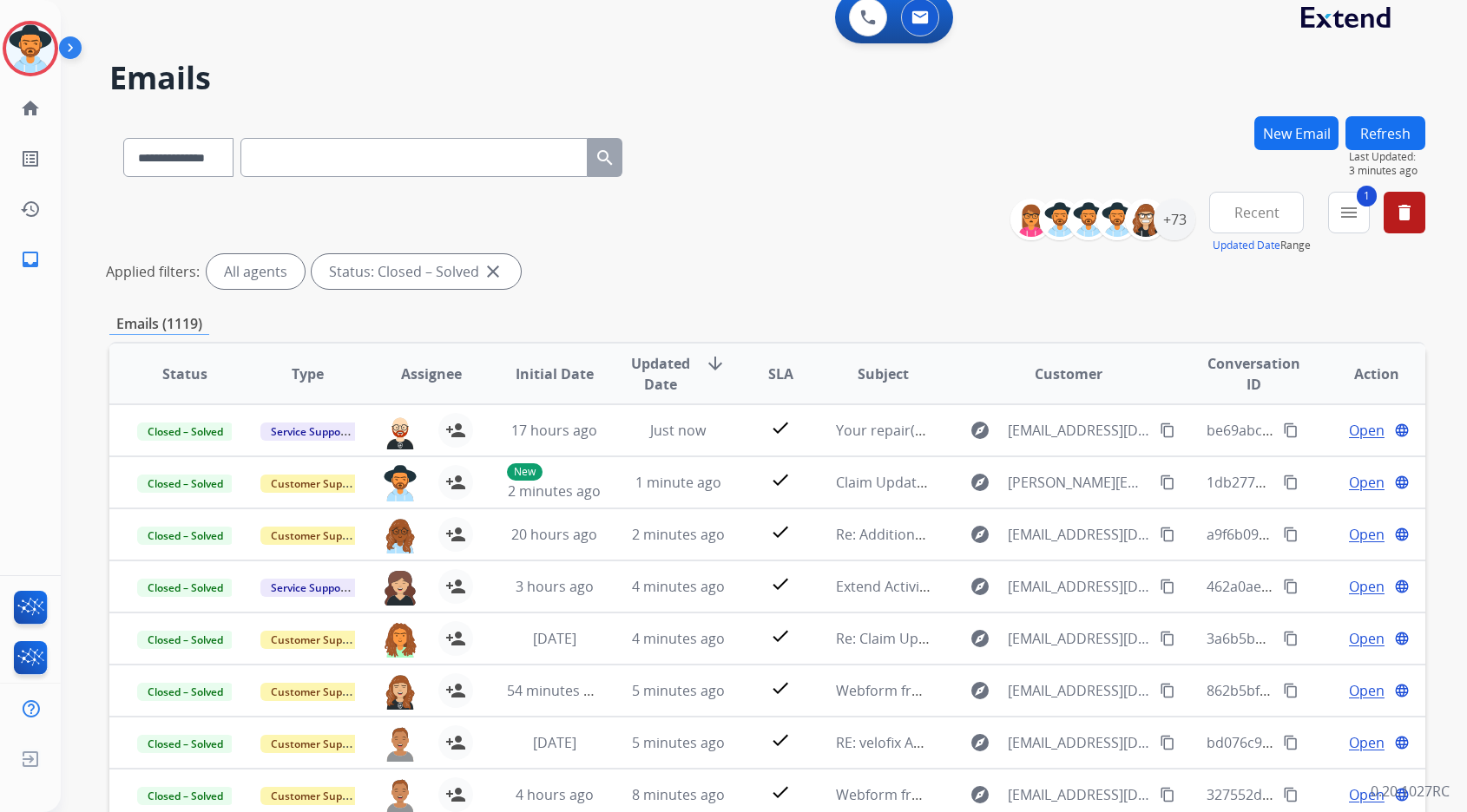
scroll to position [34, 0]
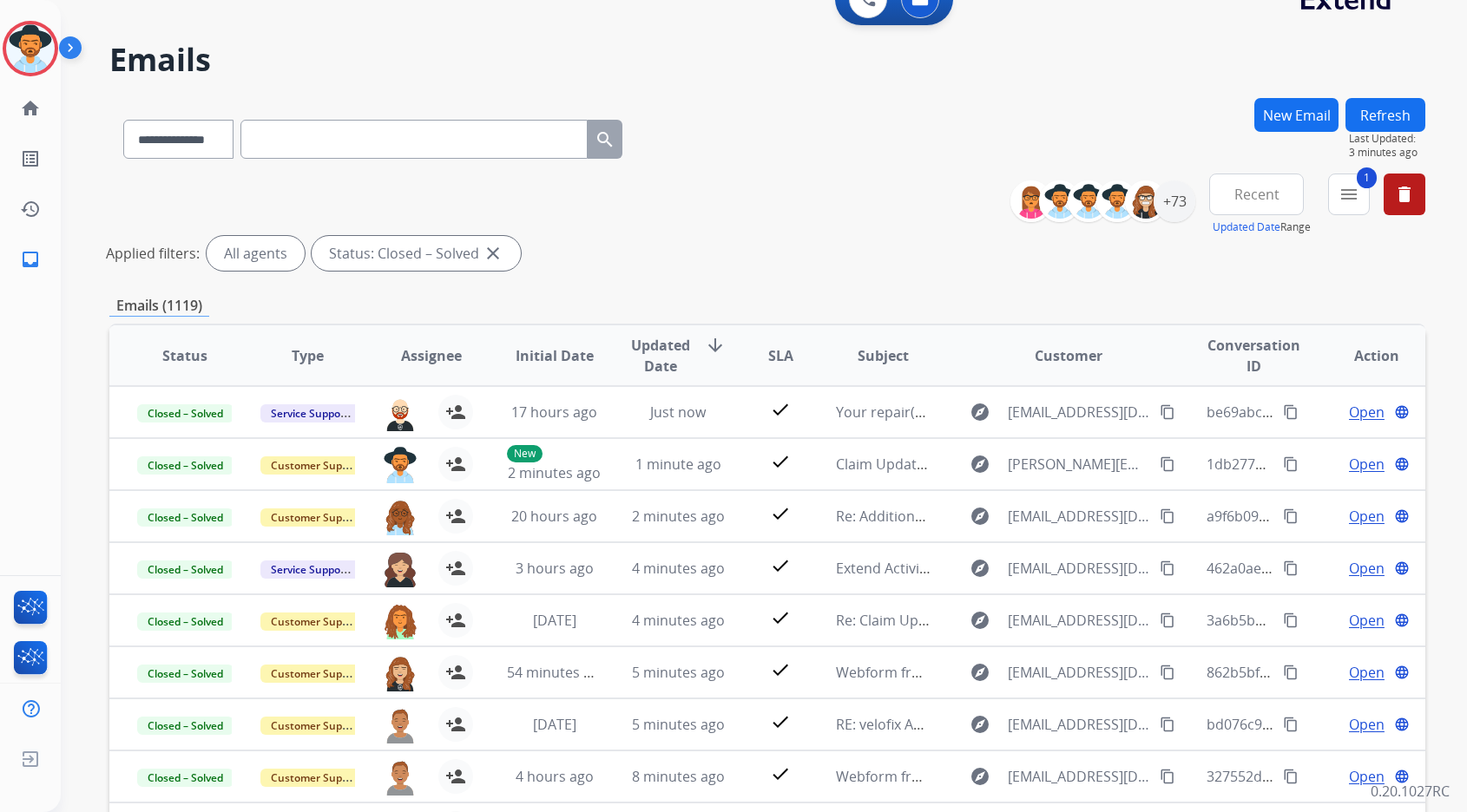
click at [1393, 108] on button "Refresh" at bounding box center [1385, 114] width 80 height 34
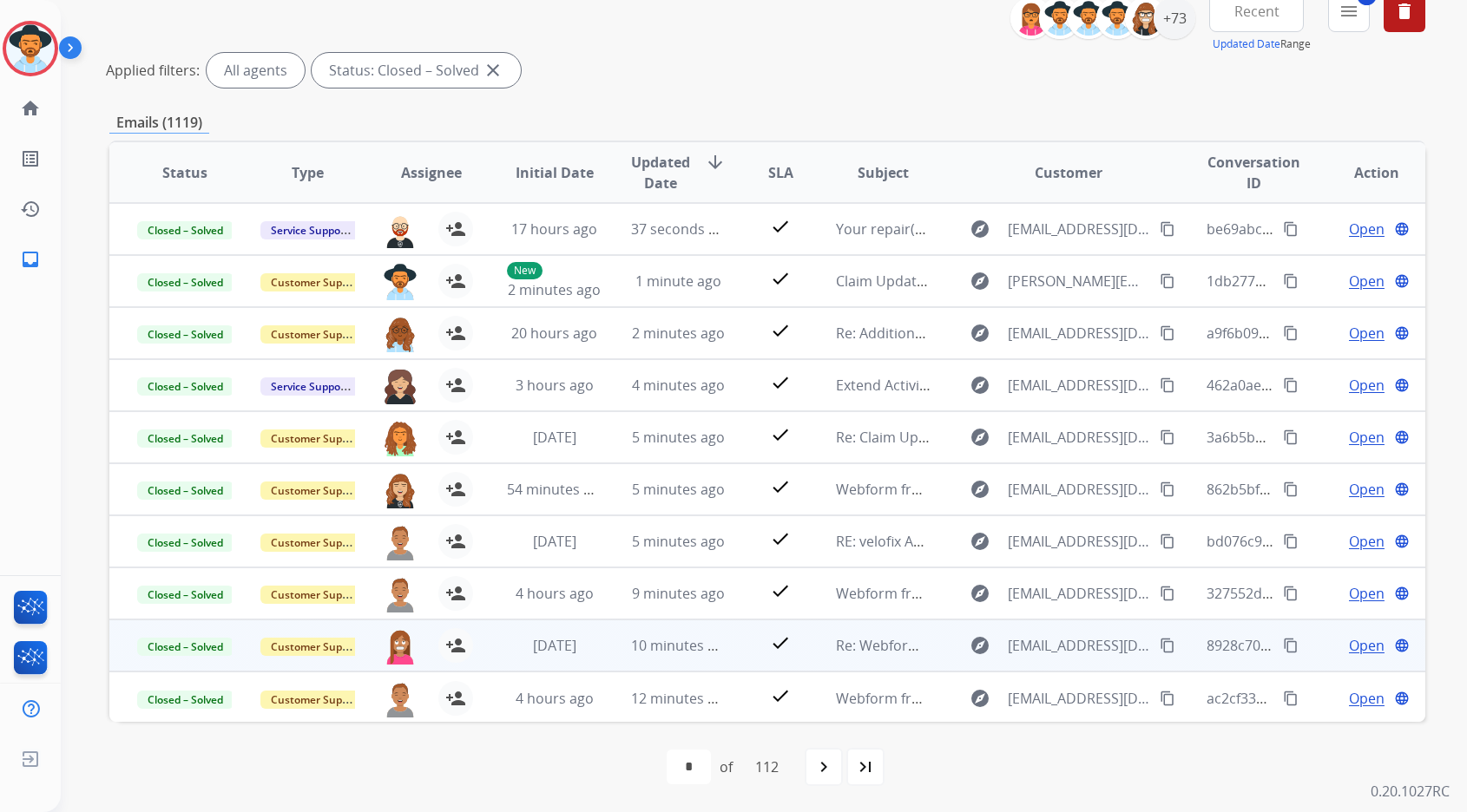
scroll to position [0, 0]
